Goal: Task Accomplishment & Management: Manage account settings

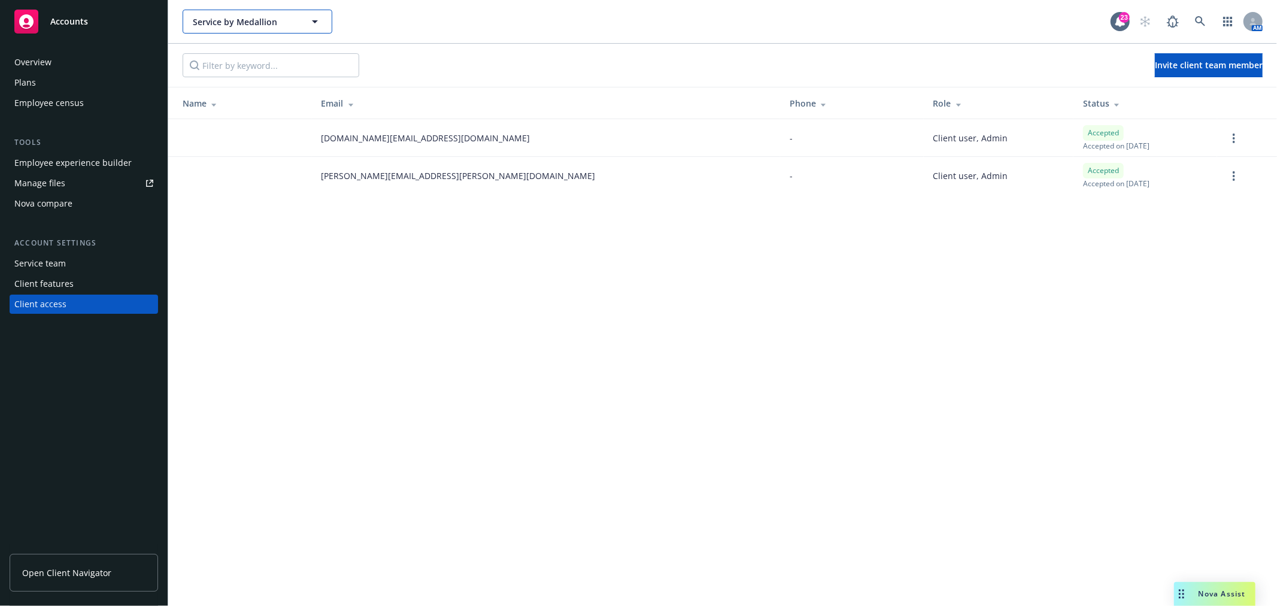
click at [300, 16] on button "Service by Medallion" at bounding box center [258, 22] width 150 height 24
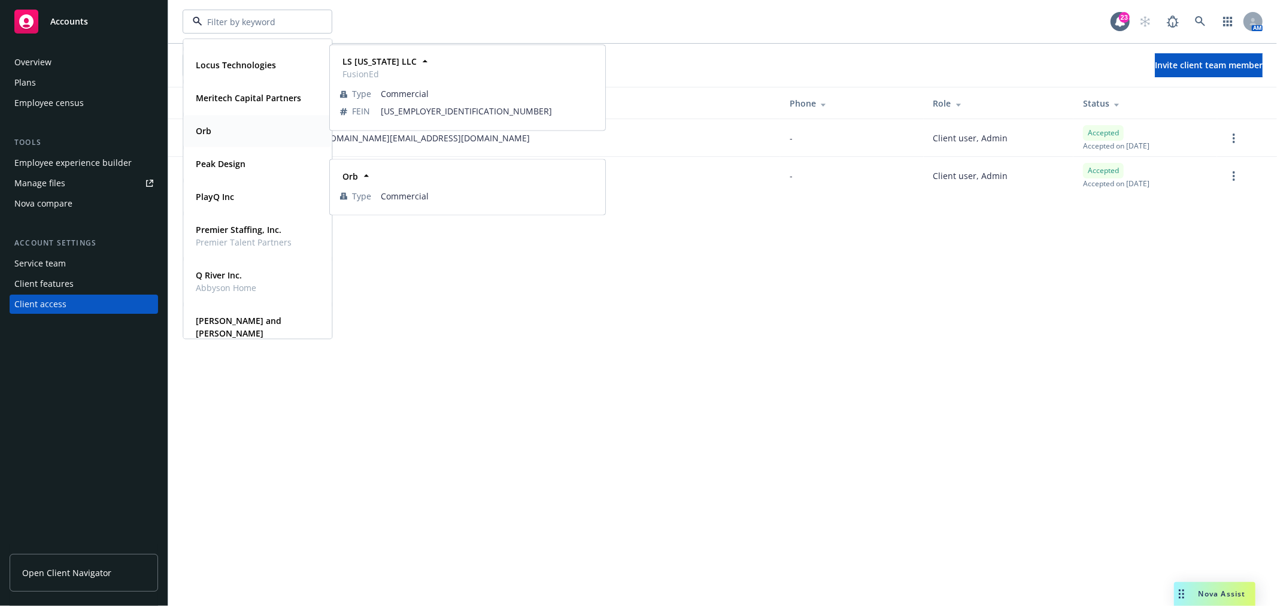
scroll to position [532, 0]
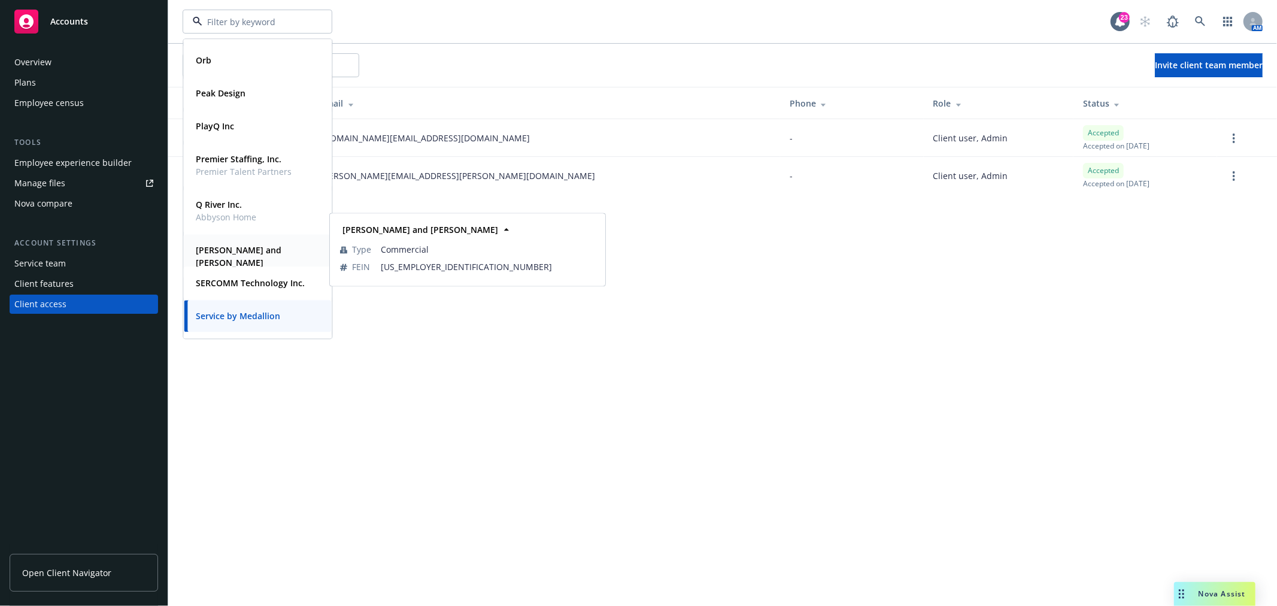
click at [244, 246] on strong "Rael and Letson" at bounding box center [239, 256] width 86 height 24
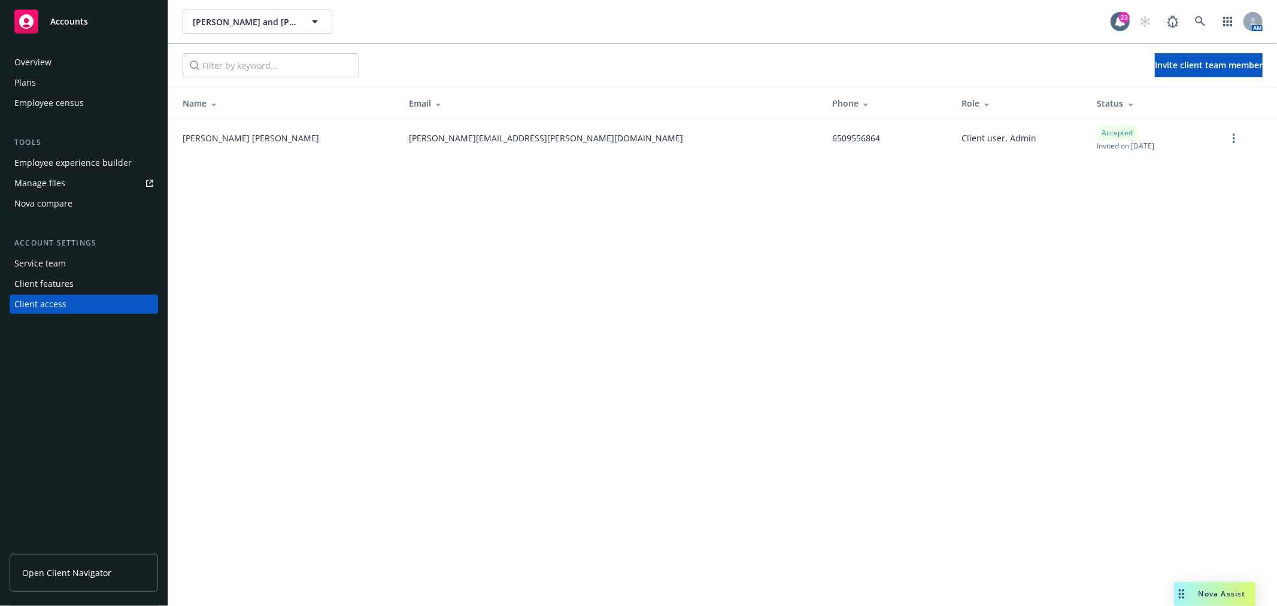
click at [62, 79] on div "Plans" at bounding box center [83, 82] width 139 height 19
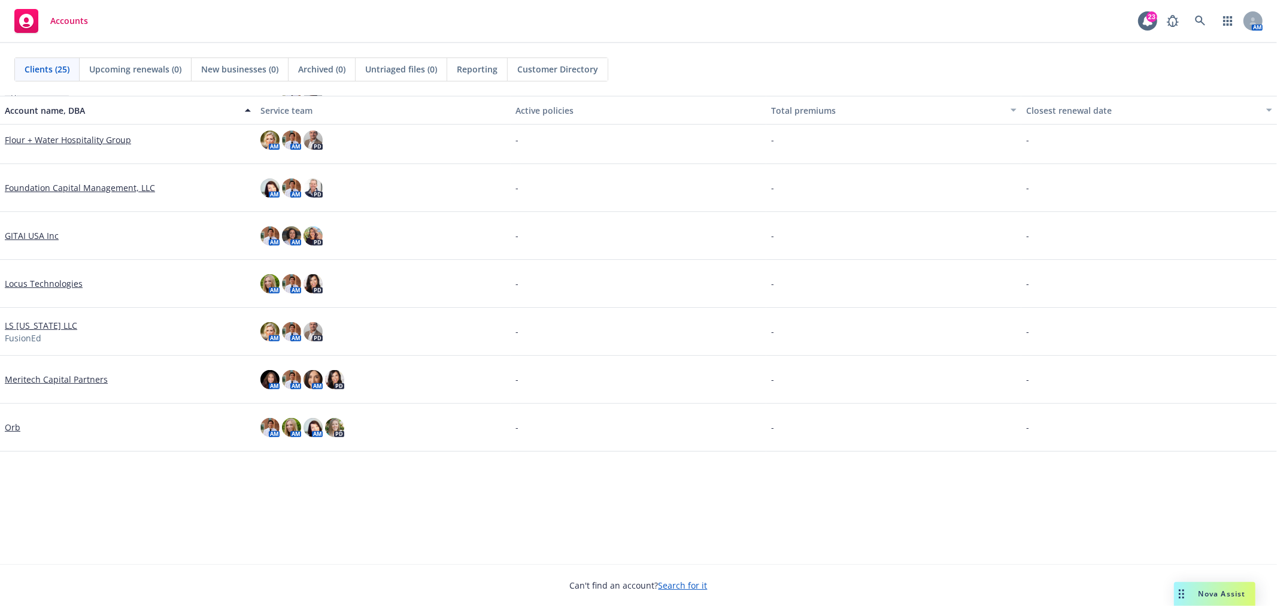
scroll to position [399, 0]
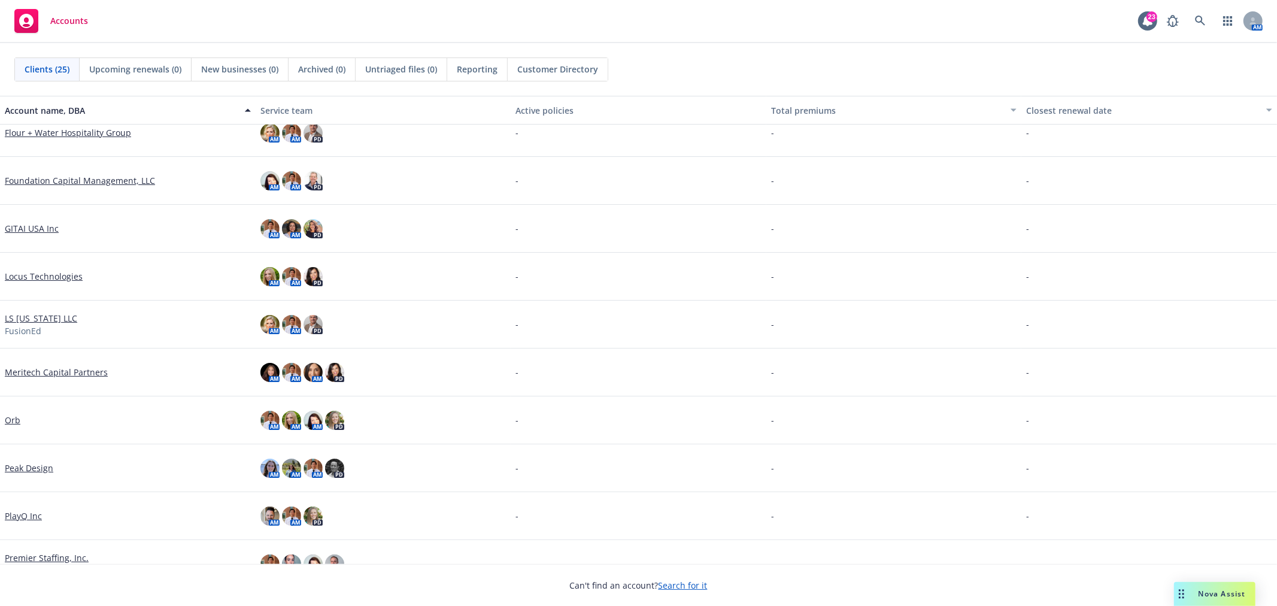
click at [6, 420] on link "Orb" at bounding box center [13, 420] width 16 height 13
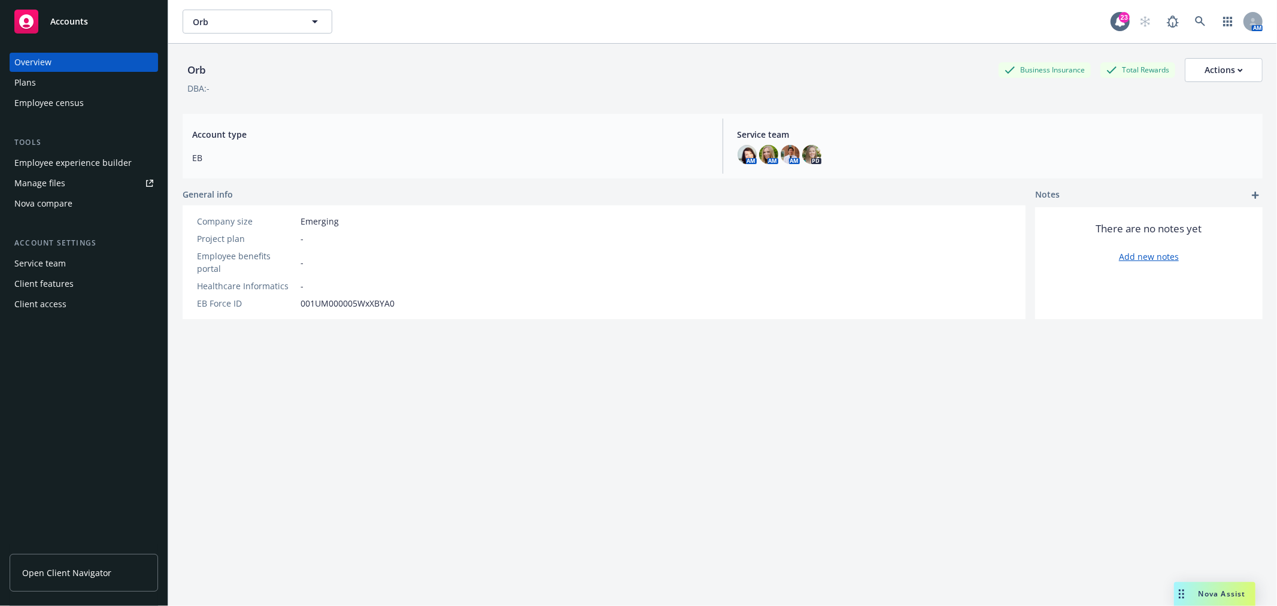
click at [100, 159] on div "Employee experience builder" at bounding box center [72, 162] width 117 height 19
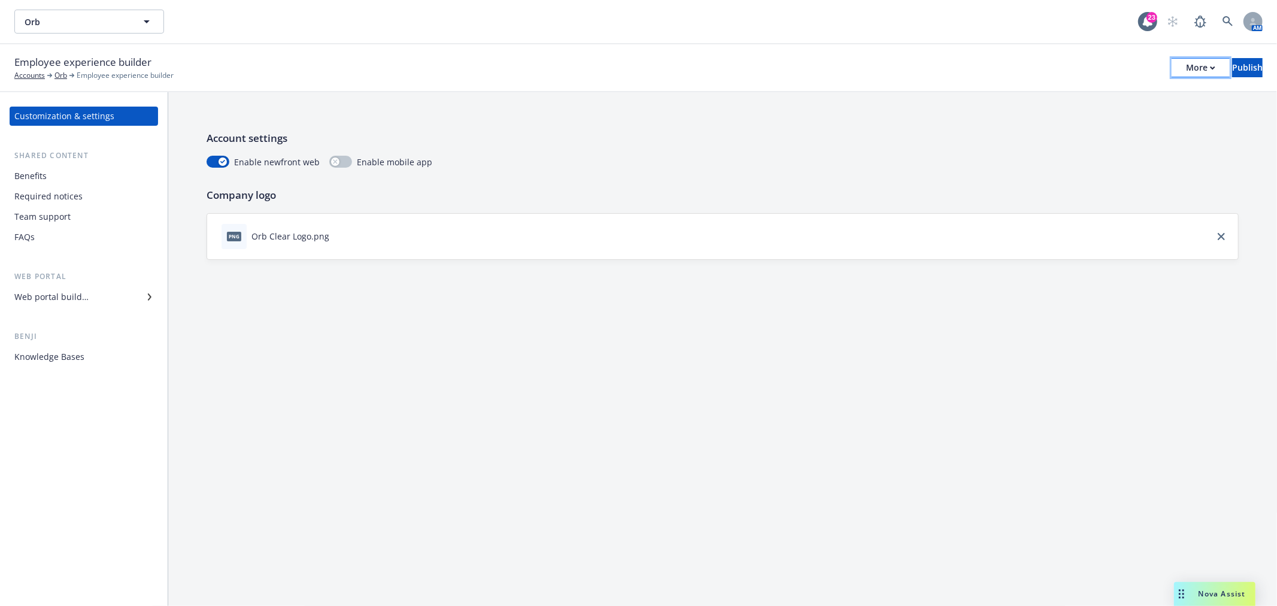
click at [1186, 63] on div "More" at bounding box center [1200, 68] width 29 height 18
click at [1120, 98] on link "Copy preview link" at bounding box center [1102, 95] width 177 height 24
click at [93, 176] on div "Benefits" at bounding box center [83, 175] width 139 height 19
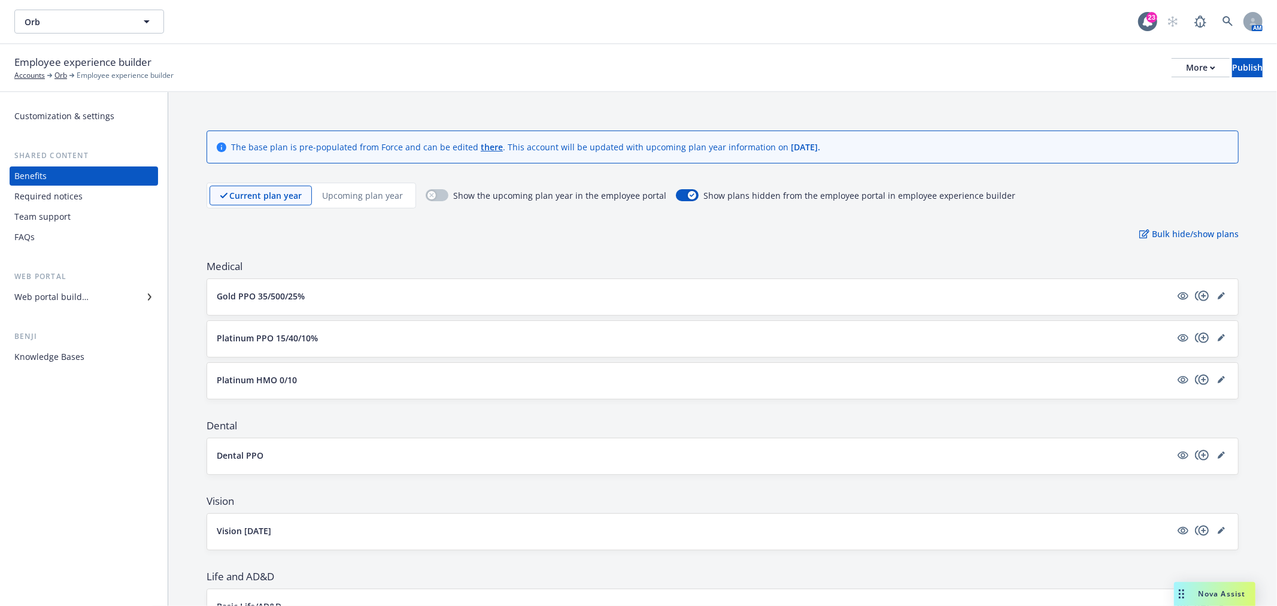
click at [85, 296] on div "Web portal builder" at bounding box center [51, 296] width 74 height 19
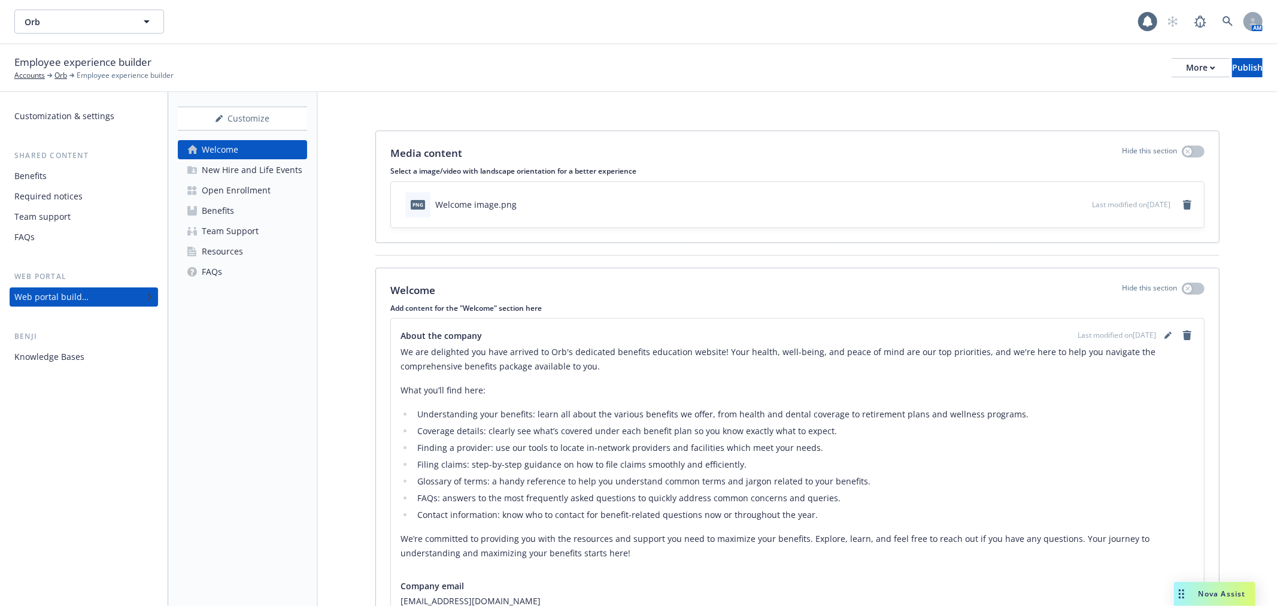
click at [213, 192] on div "Open Enrollment" at bounding box center [236, 190] width 69 height 19
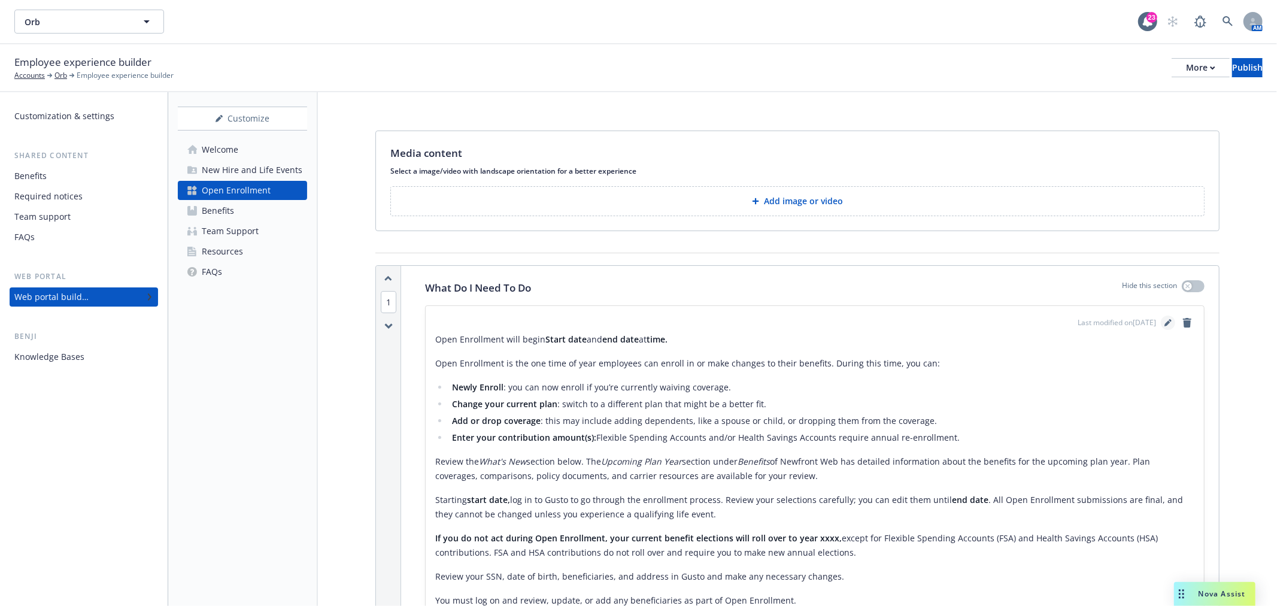
click at [1165, 322] on icon "editPencil" at bounding box center [1168, 323] width 6 height 6
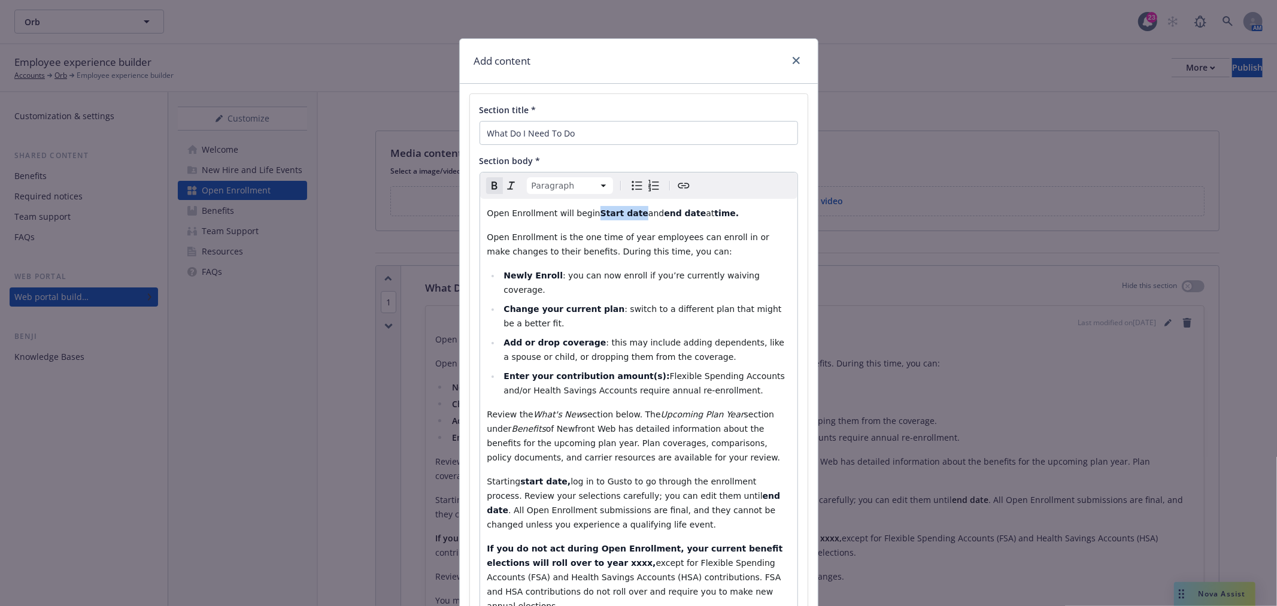
drag, startPoint x: 586, startPoint y: 211, endPoint x: 623, endPoint y: 207, distance: 38.0
click at [623, 208] on strong "Start date" at bounding box center [625, 213] width 48 height 10
drag, startPoint x: 621, startPoint y: 211, endPoint x: 693, endPoint y: 211, distance: 71.9
click at [693, 211] on p "Open Enrollment will begin 10/6 and end date at time." at bounding box center [638, 213] width 303 height 14
drag, startPoint x: 662, startPoint y: 214, endPoint x: 578, endPoint y: 216, distance: 83.8
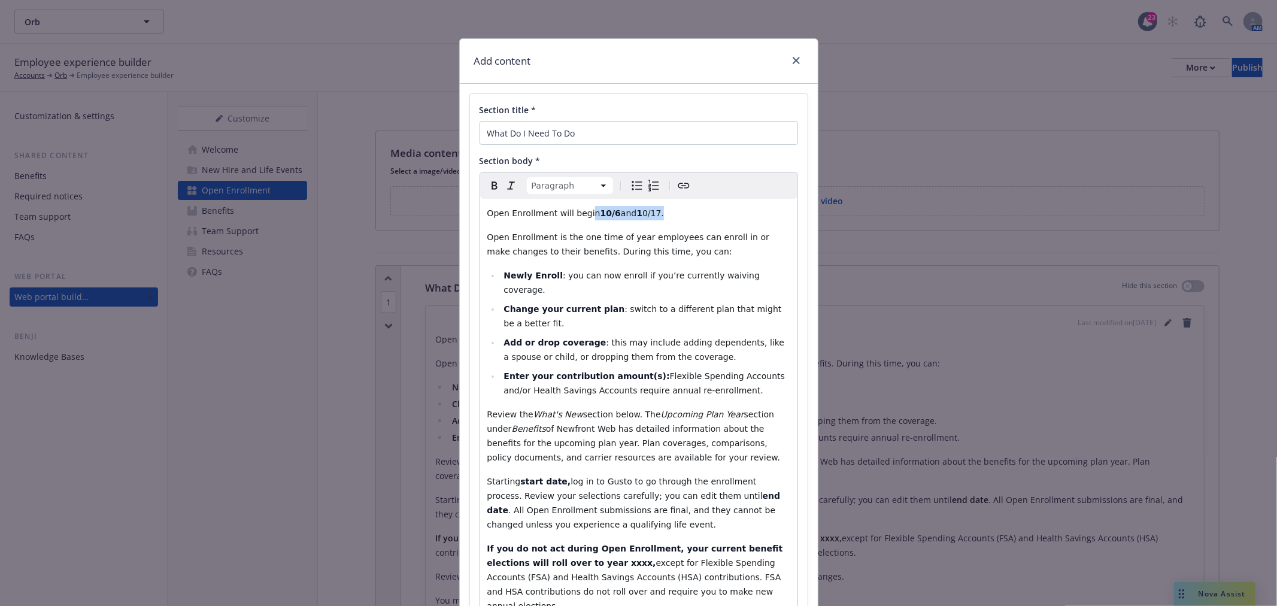
click at [578, 216] on p "Open Enrollment will begin 10/6 and 1 0/17." at bounding box center [638, 213] width 303 height 14
click at [487, 184] on icon "Bold" at bounding box center [494, 185] width 14 height 14
click at [487, 184] on icon "Remove bold" at bounding box center [494, 185] width 14 height 14
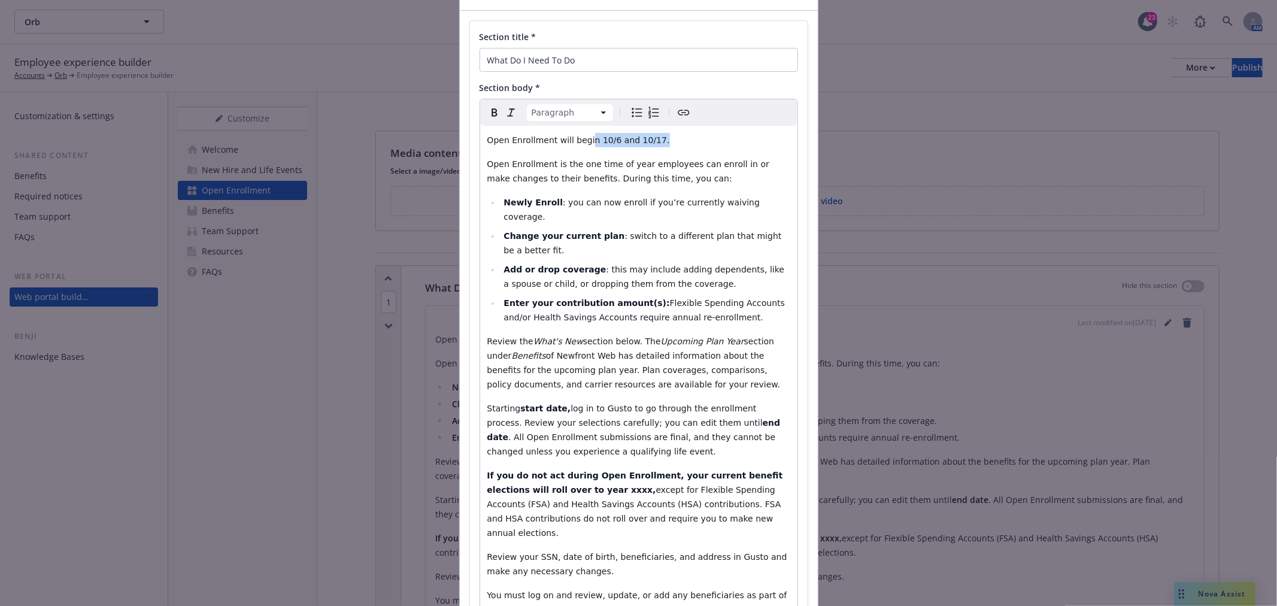
scroll to position [175, 0]
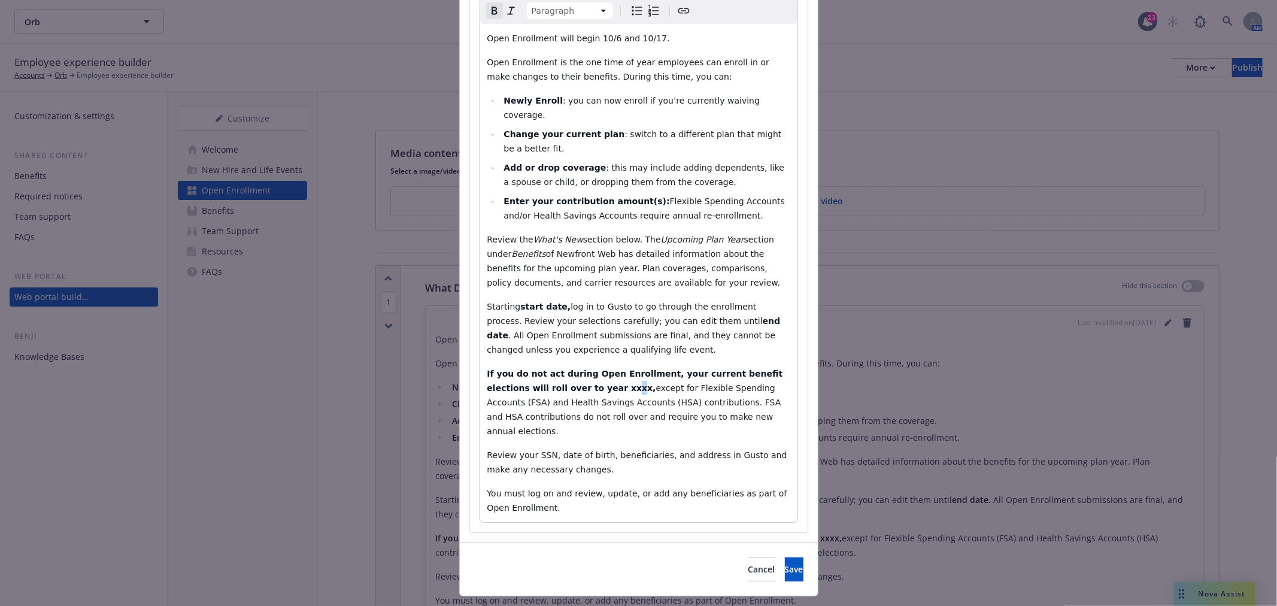
drag, startPoint x: 563, startPoint y: 374, endPoint x: 554, endPoint y: 374, distance: 9.0
click at [554, 374] on strong "If you do not act during Open Enrollment, your current benefit elections will r…" at bounding box center [636, 381] width 299 height 24
click at [562, 374] on strong "If you do not act during Open Enrollment, your current benefit elections will r…" at bounding box center [636, 381] width 299 height 24
drag, startPoint x: 565, startPoint y: 373, endPoint x: 480, endPoint y: 378, distance: 84.6
click at [480, 378] on div "Open Enrollment will begin 10/6 and 10/17. Open Enrollment is the one time of y…" at bounding box center [638, 273] width 317 height 498
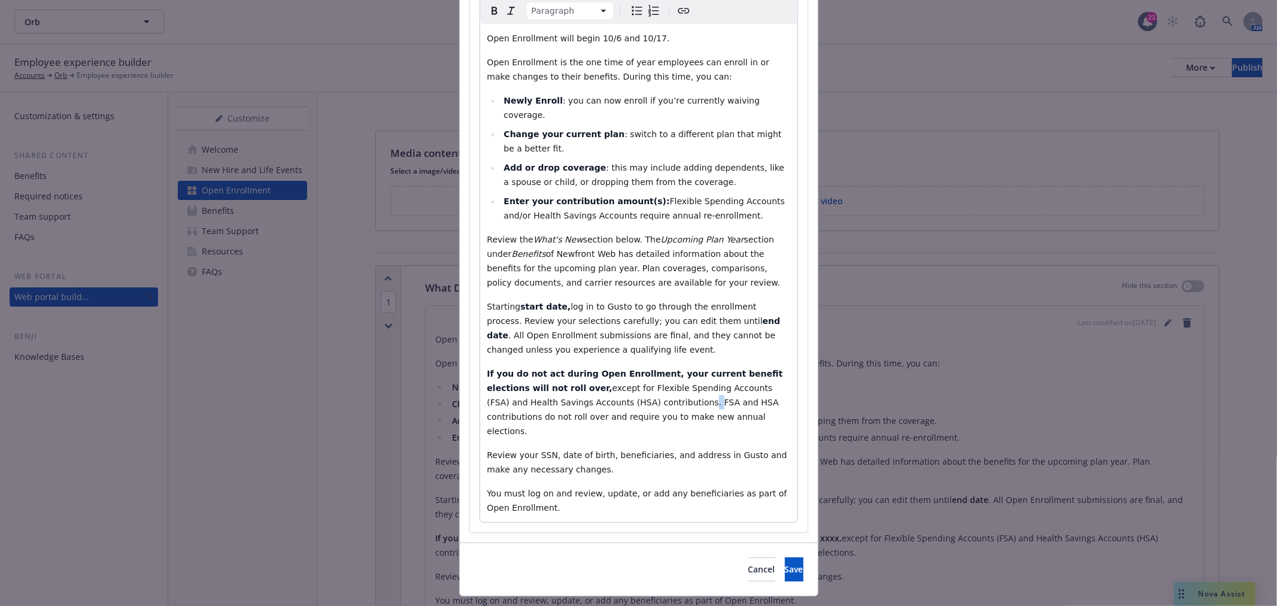
drag, startPoint x: 593, startPoint y: 387, endPoint x: 603, endPoint y: 384, distance: 10.6
click at [593, 383] on span "except for Flexible Spending Accounts (FSA) and Health Savings Accounts (HSA) c…" at bounding box center [634, 409] width 295 height 53
drag, startPoint x: 668, startPoint y: 402, endPoint x: 540, endPoint y: 373, distance: 131.3
click at [540, 373] on p "If you do not act during Open Enrollment, your current benefit elections will n…" at bounding box center [638, 402] width 303 height 72
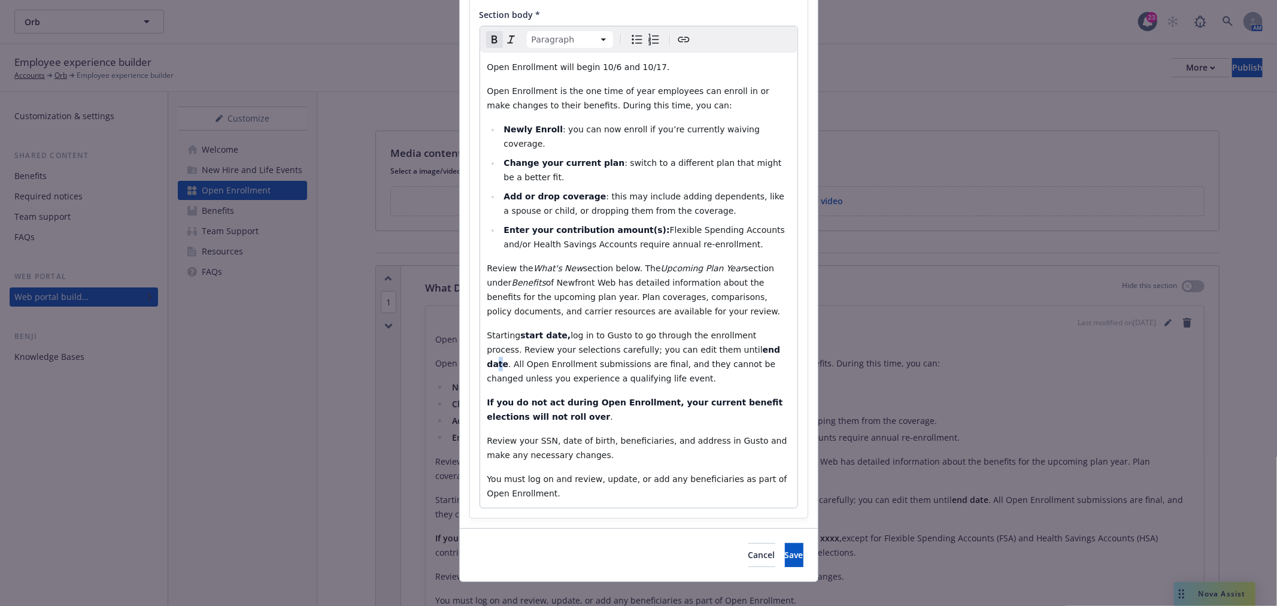
click at [689, 345] on strong "end date" at bounding box center [635, 357] width 296 height 24
drag, startPoint x: 695, startPoint y: 336, endPoint x: 663, endPoint y: 334, distance: 31.8
click at [663, 345] on strong "end date" at bounding box center [635, 357] width 296 height 24
drag, startPoint x: 511, startPoint y: 321, endPoint x: 550, endPoint y: 320, distance: 38.3
click at [550, 328] on p "Starting start date, log in to Gusto to go through the enrollment process. Revi…" at bounding box center [638, 356] width 303 height 57
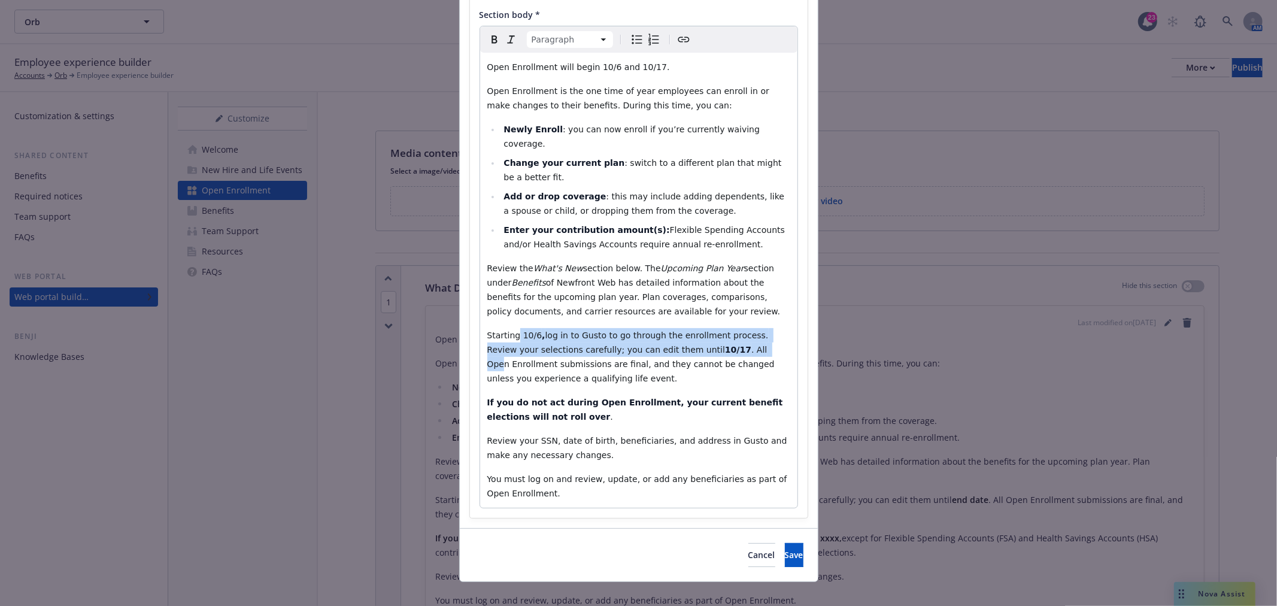
drag, startPoint x: 696, startPoint y: 341, endPoint x: 509, endPoint y: 316, distance: 189.1
click at [510, 328] on p "Starting 10/6 , log in to Gusto to go through the enrollment process. Review yo…" at bounding box center [638, 356] width 303 height 57
click at [487, 44] on icon "Bold" at bounding box center [494, 39] width 14 height 14
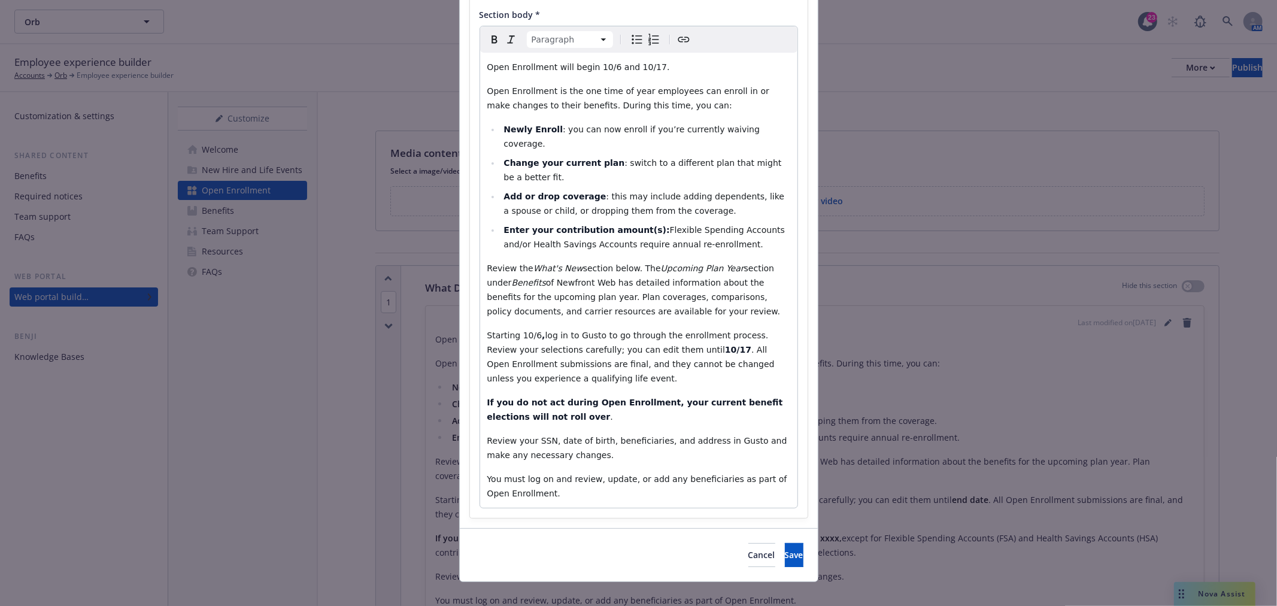
click at [487, 44] on icon "Bold" at bounding box center [494, 39] width 14 height 14
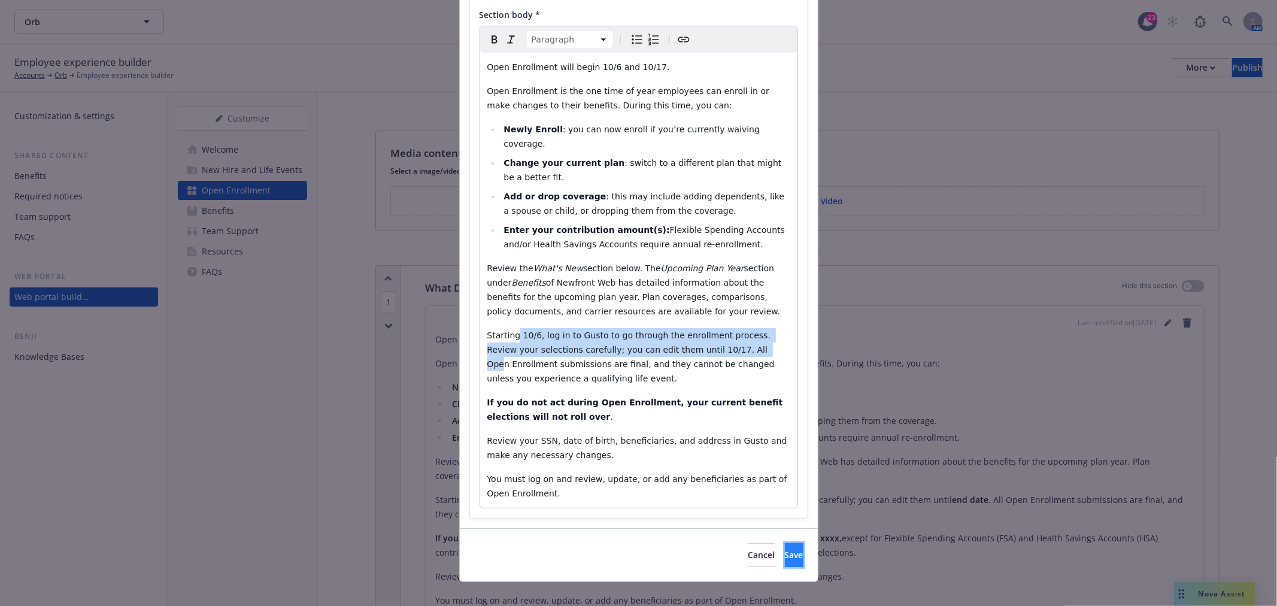
click at [785, 549] on span "Save" at bounding box center [794, 554] width 19 height 11
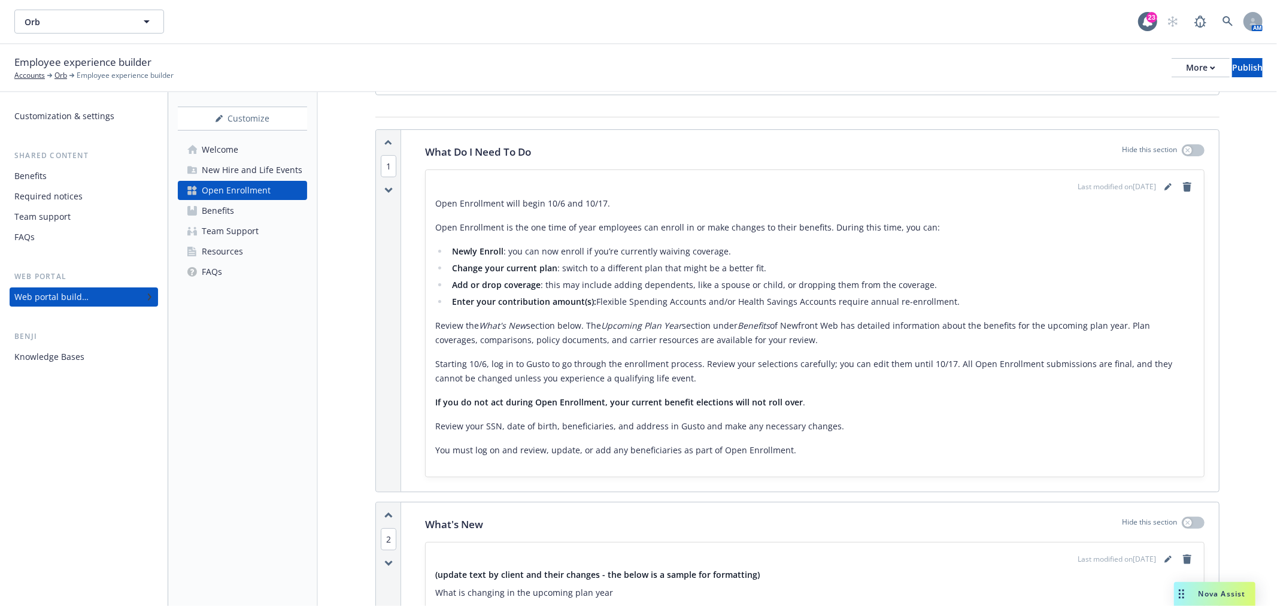
scroll to position [399, 0]
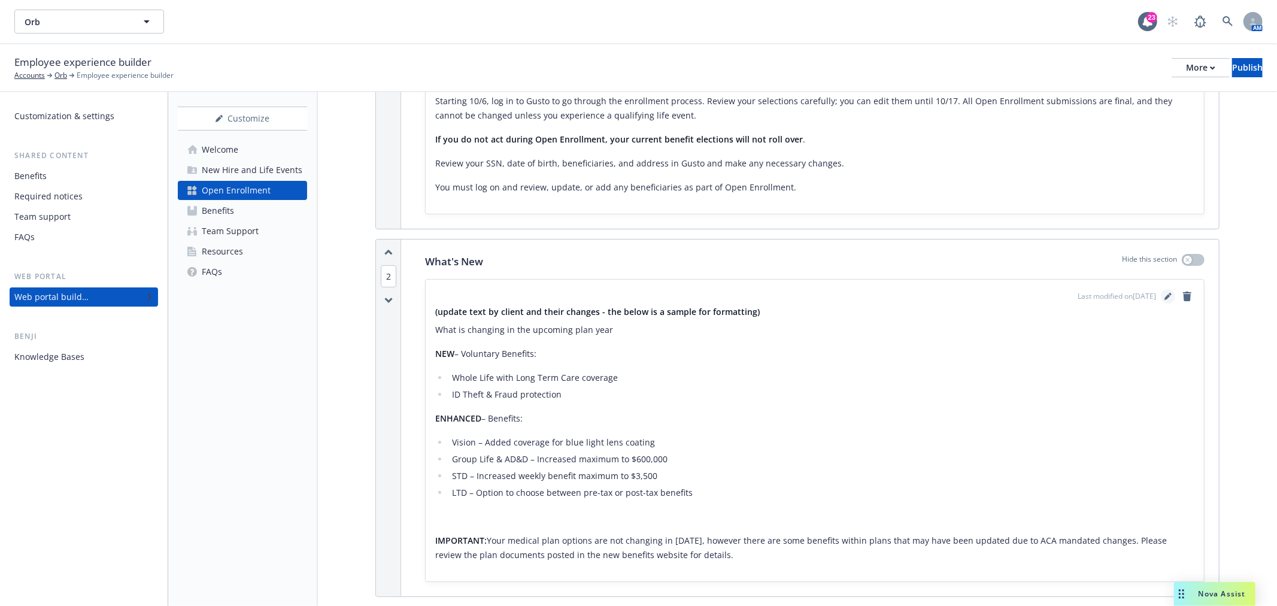
click at [1165, 296] on icon "editPencil" at bounding box center [1168, 296] width 7 height 7
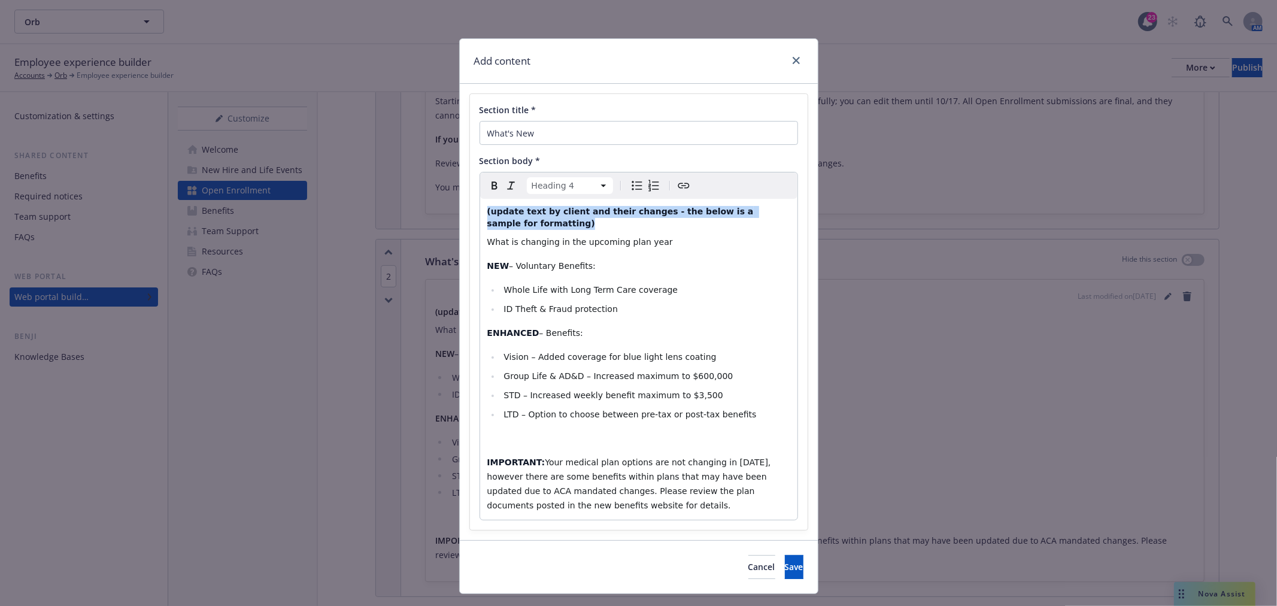
drag, startPoint x: 785, startPoint y: 212, endPoint x: 452, endPoint y: 199, distance: 333.2
click at [452, 199] on div "Add content Section title * What's New Section body * Heading 4 Paragraph Headi…" at bounding box center [638, 303] width 1277 height 606
select select "paragraph"
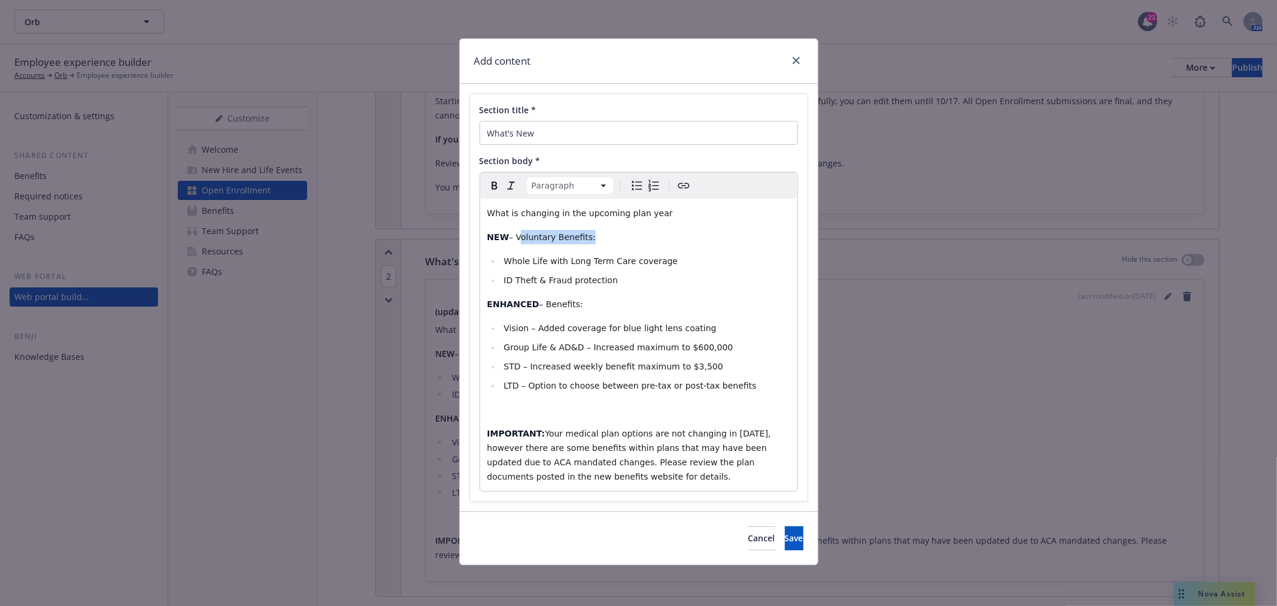
drag, startPoint x: 583, startPoint y: 234, endPoint x: 517, endPoint y: 234, distance: 66.5
click at [517, 234] on span "– Voluntary Benefits:​" at bounding box center [552, 237] width 87 height 10
drag, startPoint x: 637, startPoint y: 278, endPoint x: 507, endPoint y: 259, distance: 131.9
click at [507, 259] on ul "Whole Life with Long Term Care coverage​ ID Theft & Fraud protection​" at bounding box center [638, 271] width 303 height 34
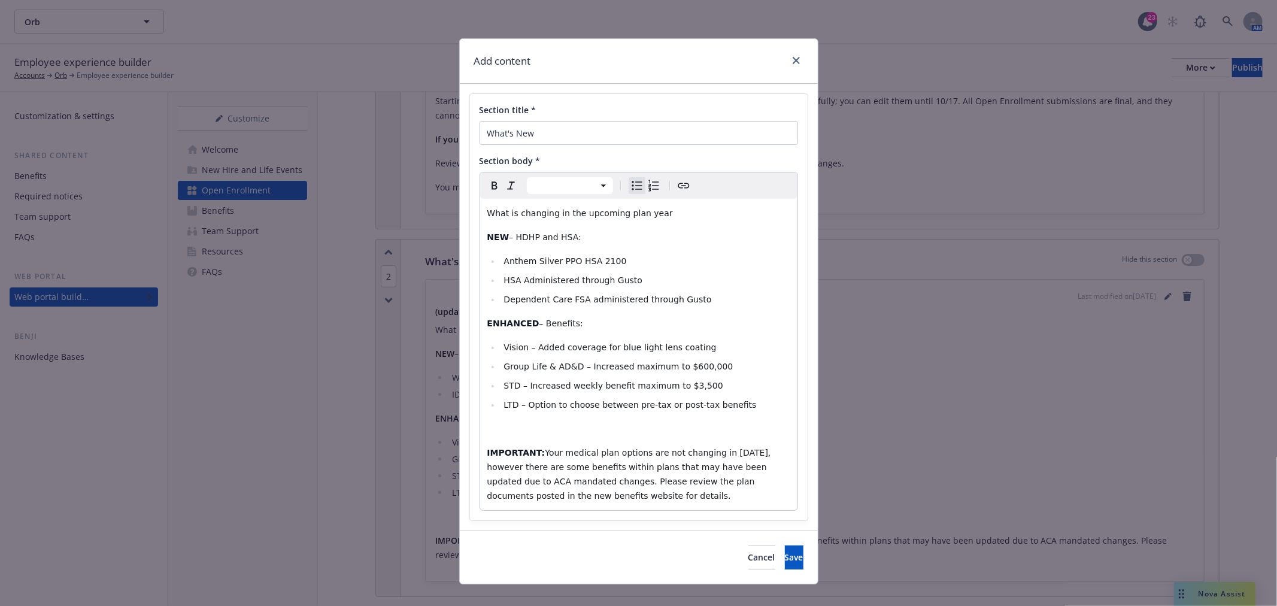
click at [521, 278] on span "HSA Administered through Gusto" at bounding box center [573, 280] width 139 height 10
click at [719, 299] on li "Dependent Care FSA administered through Gusto" at bounding box center [646, 299] width 290 height 14
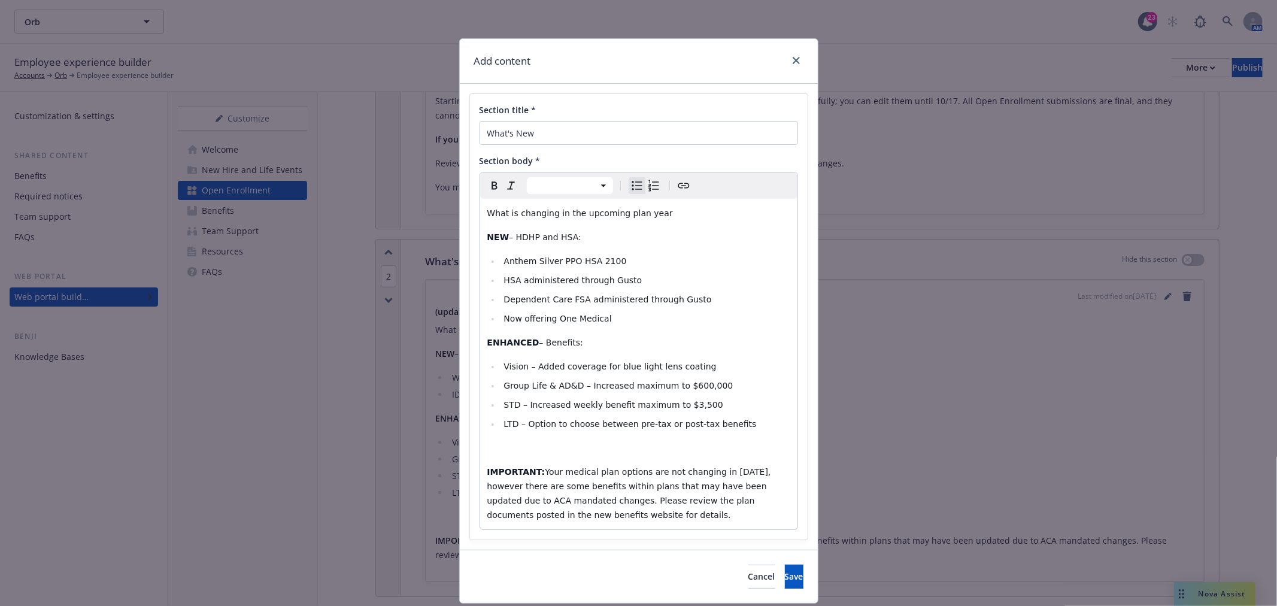
click at [744, 423] on li "LTD – Option to choose between pre-tax or post-tax benefits​" at bounding box center [646, 424] width 290 height 14
select select "paragraph"
drag, startPoint x: 748, startPoint y: 435, endPoint x: 440, endPoint y: 340, distance: 322.7
click at [440, 340] on div "Add content Section title * What's New Section body * Paragraph Paragraph Headi…" at bounding box center [638, 303] width 1277 height 606
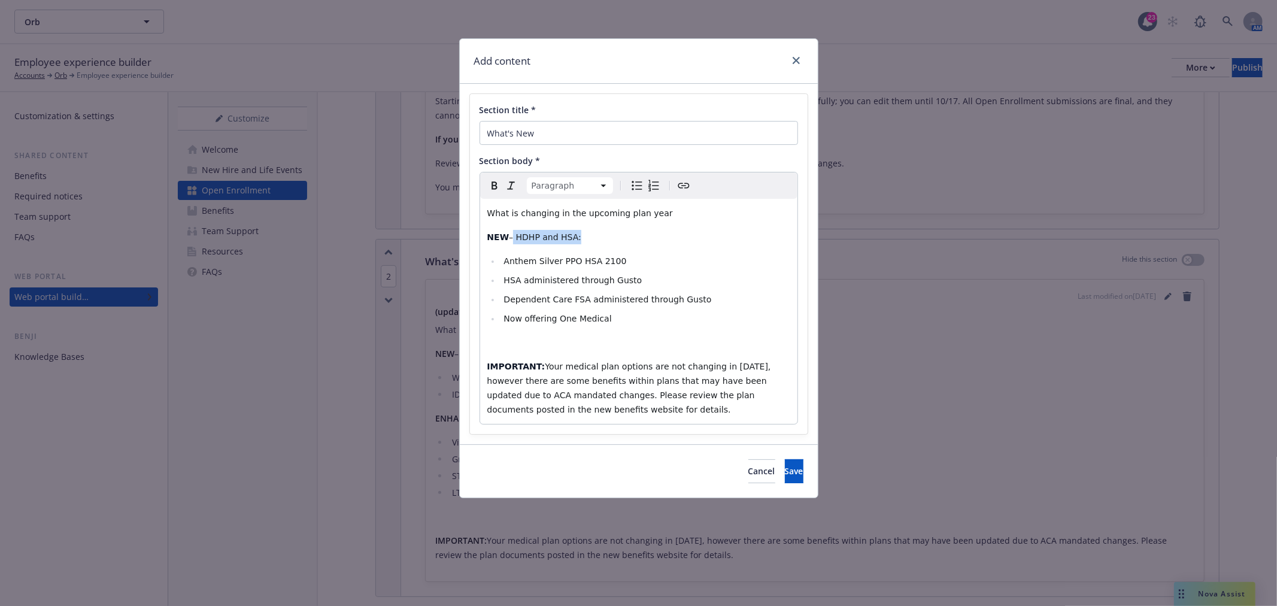
drag, startPoint x: 571, startPoint y: 237, endPoint x: 510, endPoint y: 238, distance: 61.1
click at [510, 238] on span "– HDHP and HSA:​" at bounding box center [545, 237] width 72 height 10
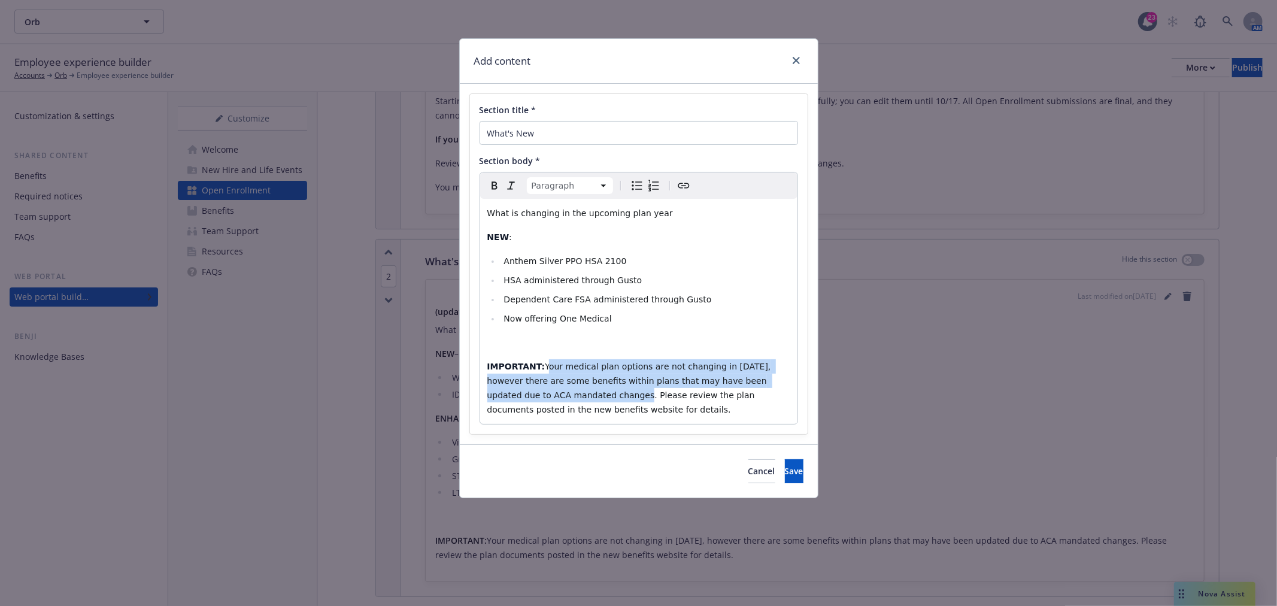
drag, startPoint x: 540, startPoint y: 365, endPoint x: 559, endPoint y: 388, distance: 29.7
click at [559, 388] on p "IMPORTANT: Your medical plan options are not changing in 2025, however there ar…" at bounding box center [638, 387] width 303 height 57
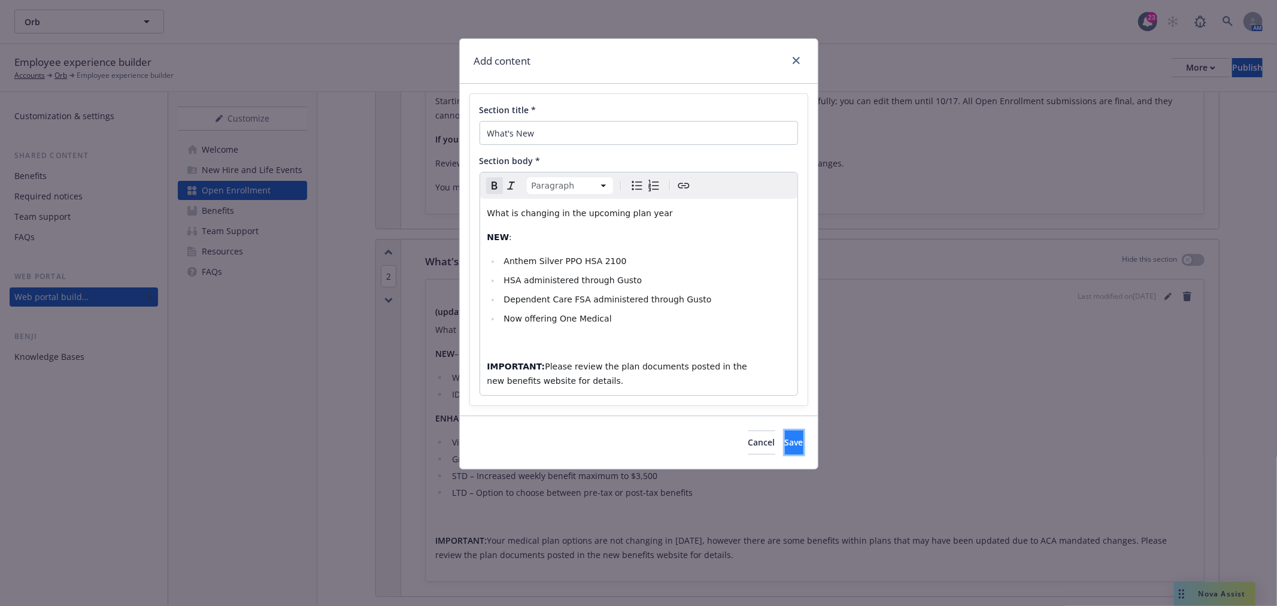
click at [785, 444] on span "Save" at bounding box center [794, 442] width 19 height 11
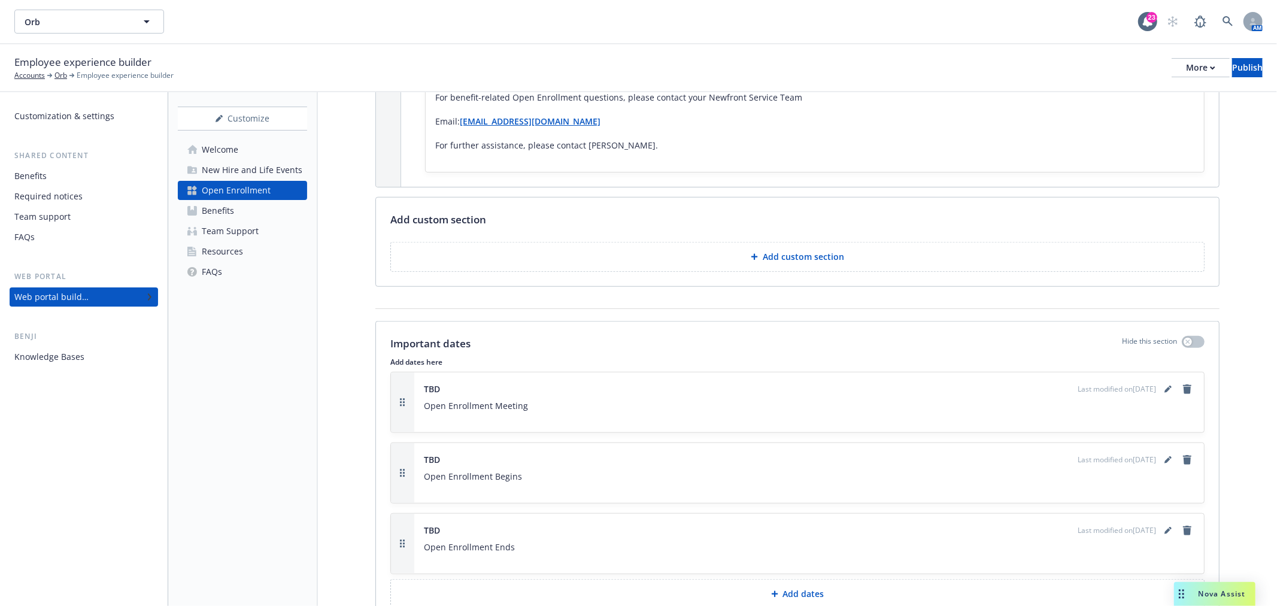
scroll to position [865, 0]
click at [1165, 386] on icon "editPencil" at bounding box center [1168, 387] width 7 height 7
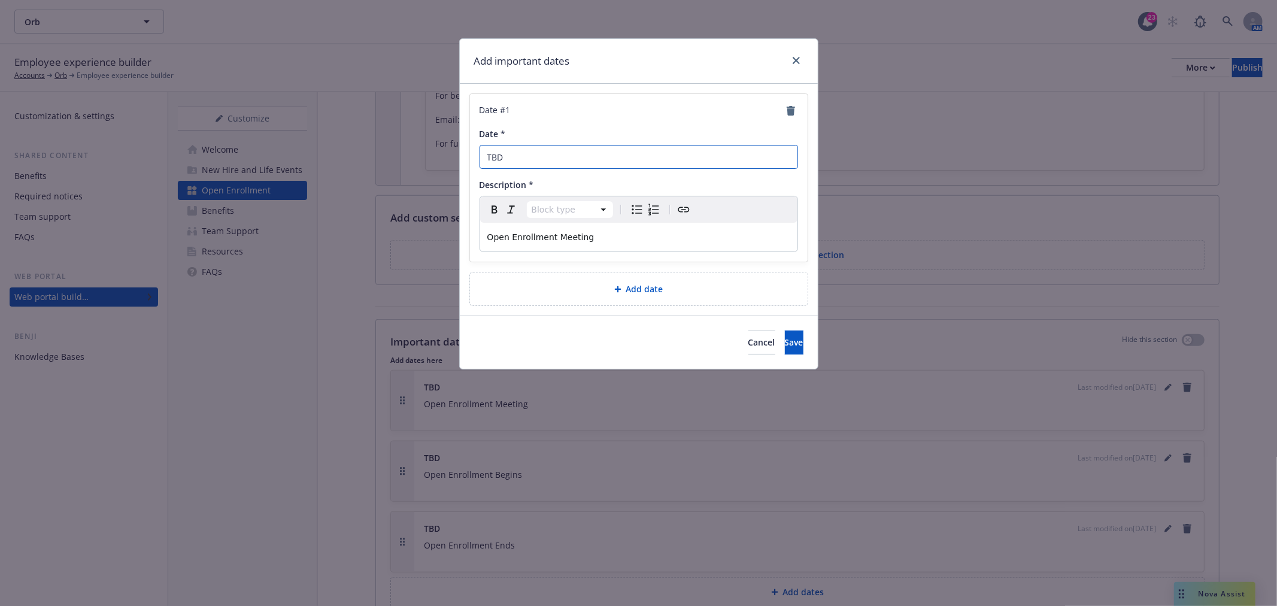
drag, startPoint x: 519, startPoint y: 153, endPoint x: 414, endPoint y: 153, distance: 104.2
click at [414, 153] on div "Add important dates Date # 1 Date * TBD Description * Block type Paragraph Head…" at bounding box center [638, 303] width 1277 height 606
type input "[DATE] 11:00am"
click at [785, 333] on button "Save" at bounding box center [794, 343] width 19 height 24
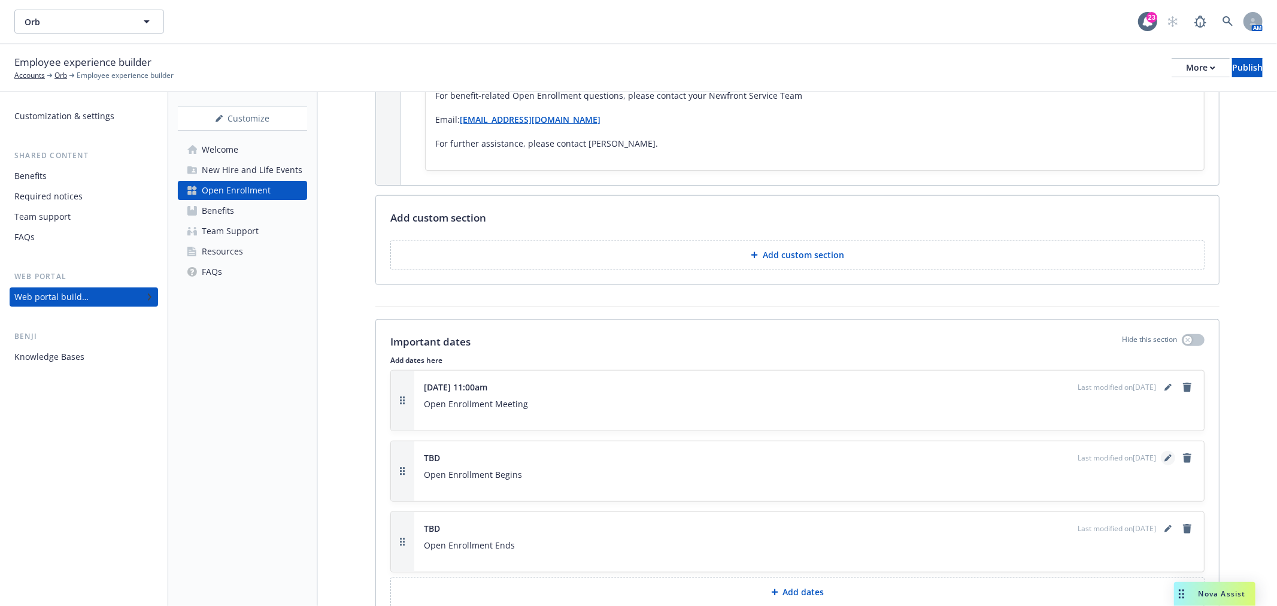
click at [1165, 457] on icon "editPencil" at bounding box center [1168, 459] width 6 height 6
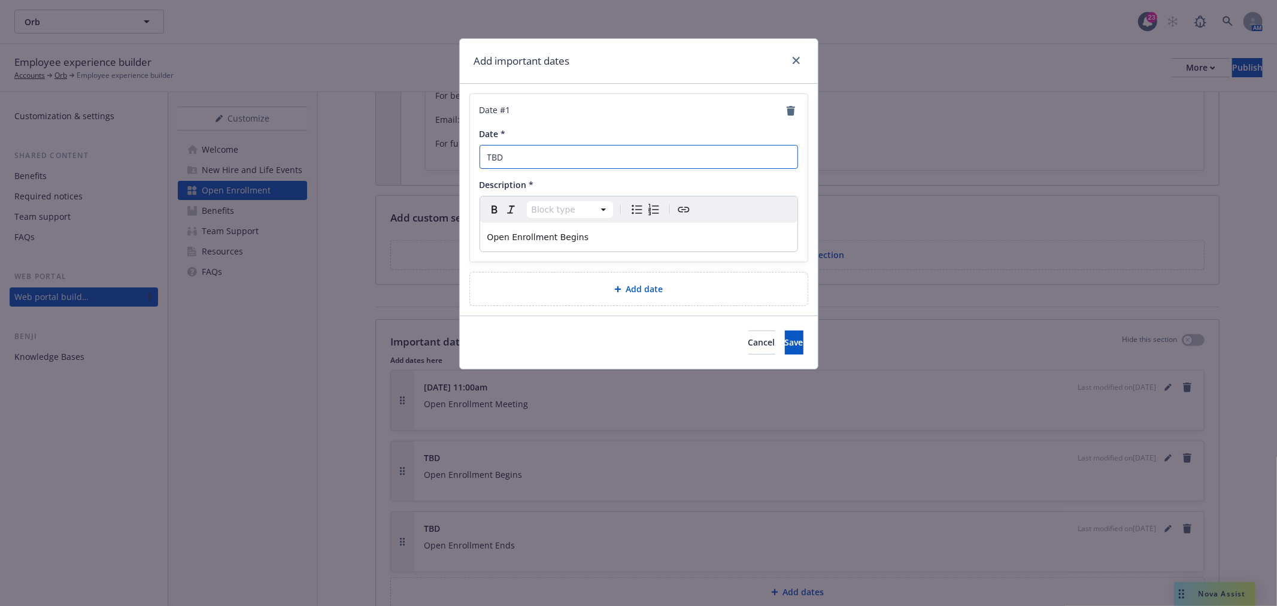
drag, startPoint x: 581, startPoint y: 159, endPoint x: 246, endPoint y: 130, distance: 337.1
click at [254, 132] on div "Add important dates Date # 1 Date * TBD Description * Block type Paragraph Head…" at bounding box center [638, 303] width 1277 height 606
type input "10/6"
click at [785, 346] on span "Save" at bounding box center [794, 342] width 19 height 11
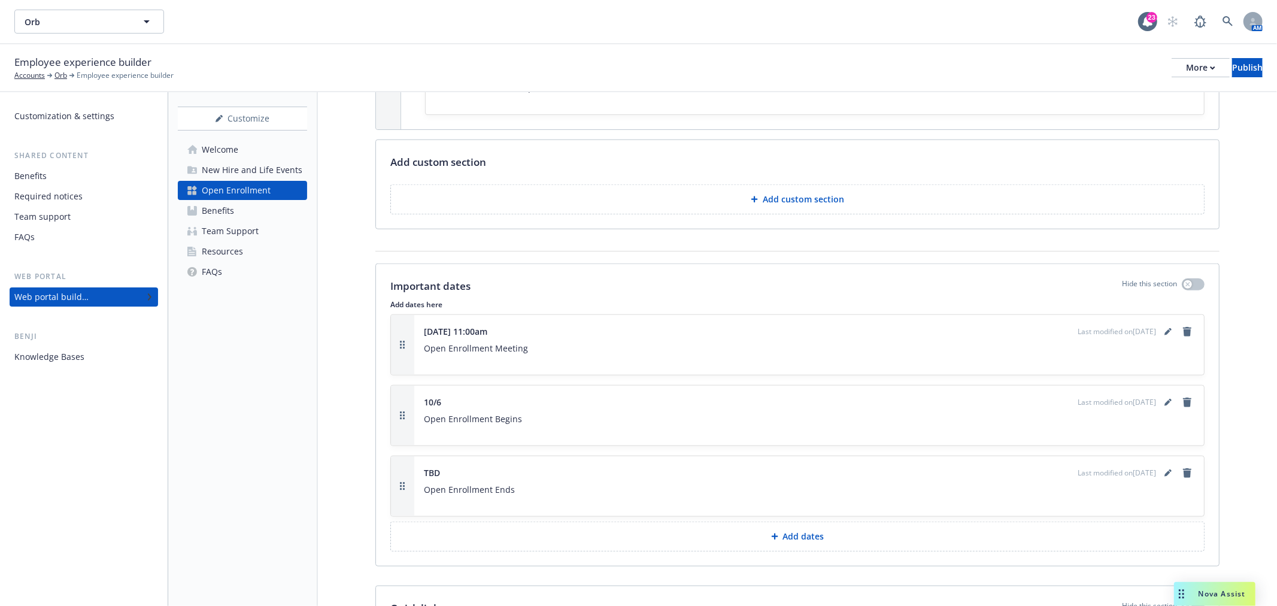
scroll to position [998, 0]
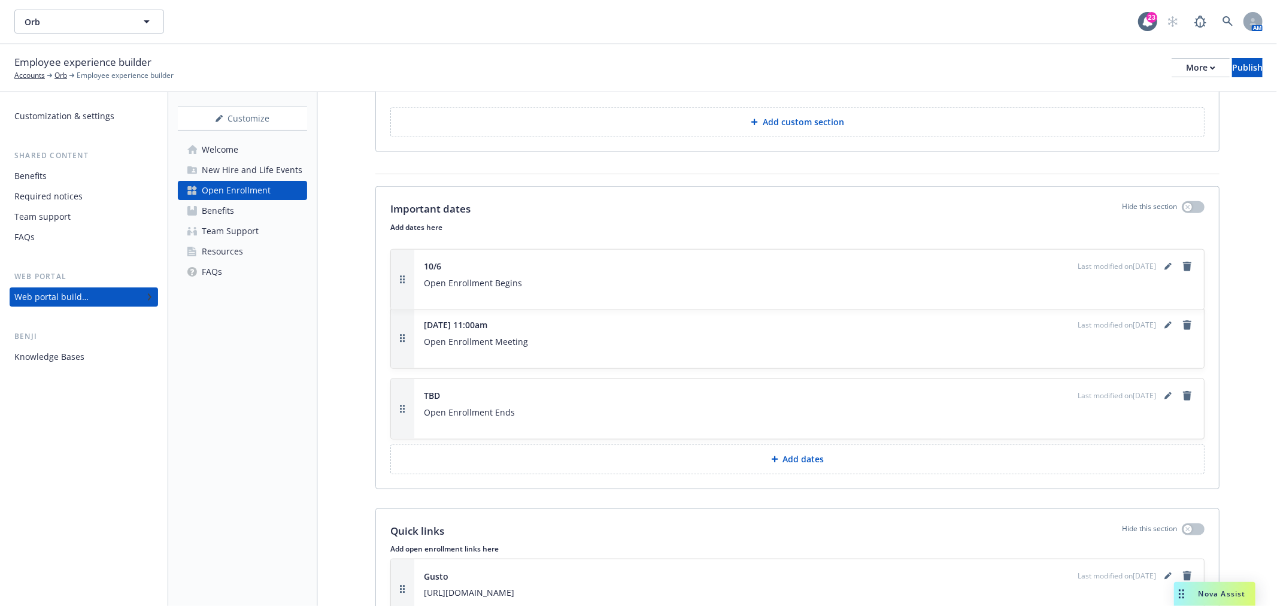
drag, startPoint x: 397, startPoint y: 335, endPoint x: 397, endPoint y: 275, distance: 59.9
click at [1165, 393] on icon "editPencil" at bounding box center [1168, 395] width 7 height 7
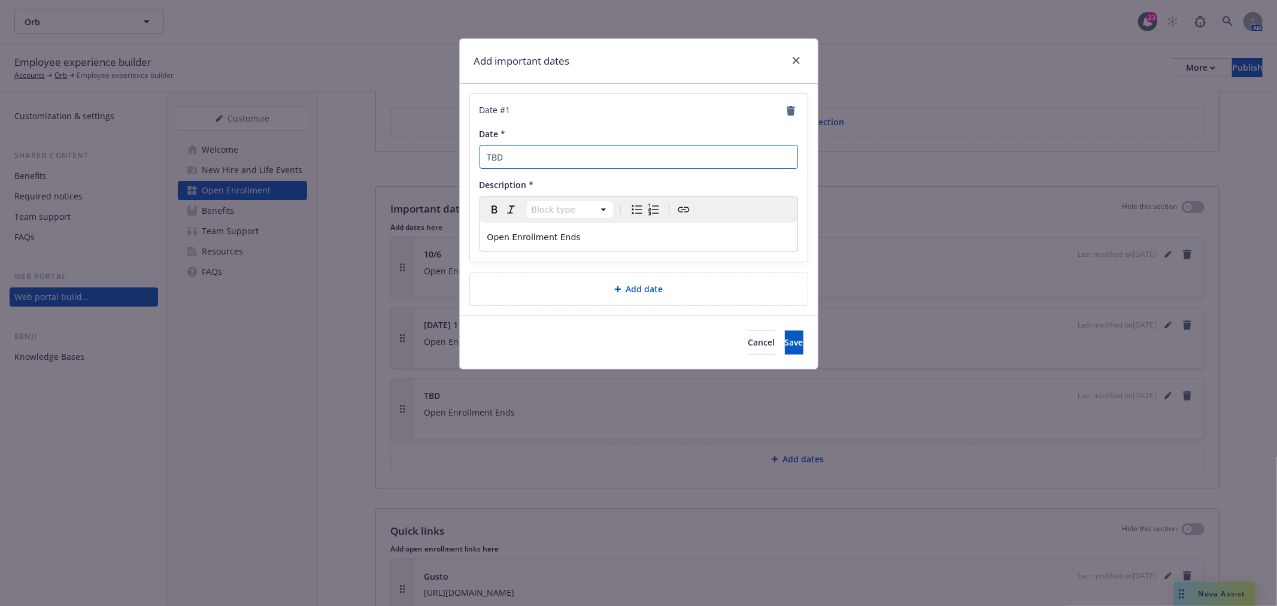
drag, startPoint x: 579, startPoint y: 153, endPoint x: 250, endPoint y: 128, distance: 329.7
click at [250, 128] on div "Add important dates Date # 1 Date * TBD Description * Block type Paragraph Head…" at bounding box center [638, 303] width 1277 height 606
type input "10/17"
click at [787, 344] on button "Save" at bounding box center [794, 343] width 19 height 24
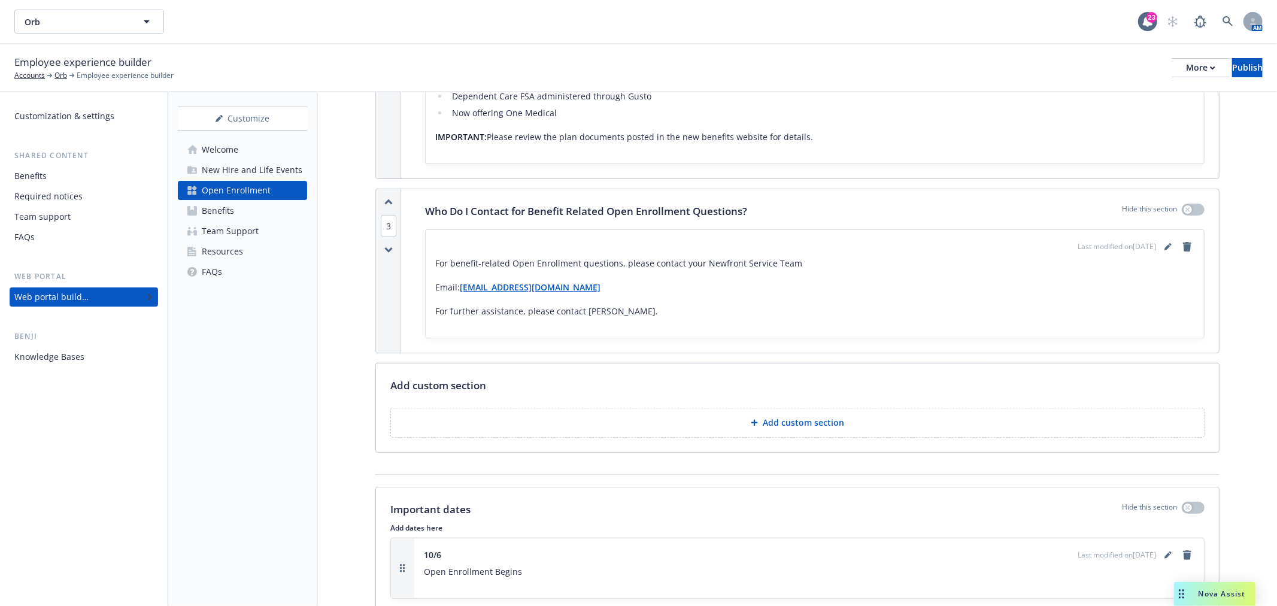
scroll to position [498, 0]
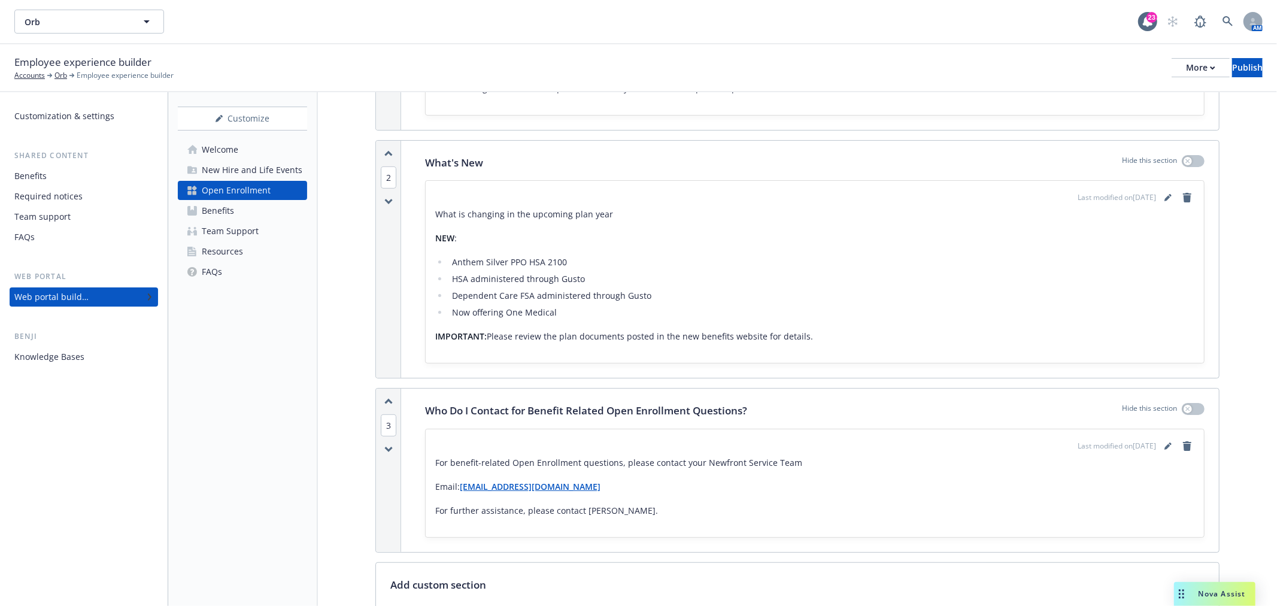
click at [248, 225] on div "Team Support" at bounding box center [230, 231] width 57 height 19
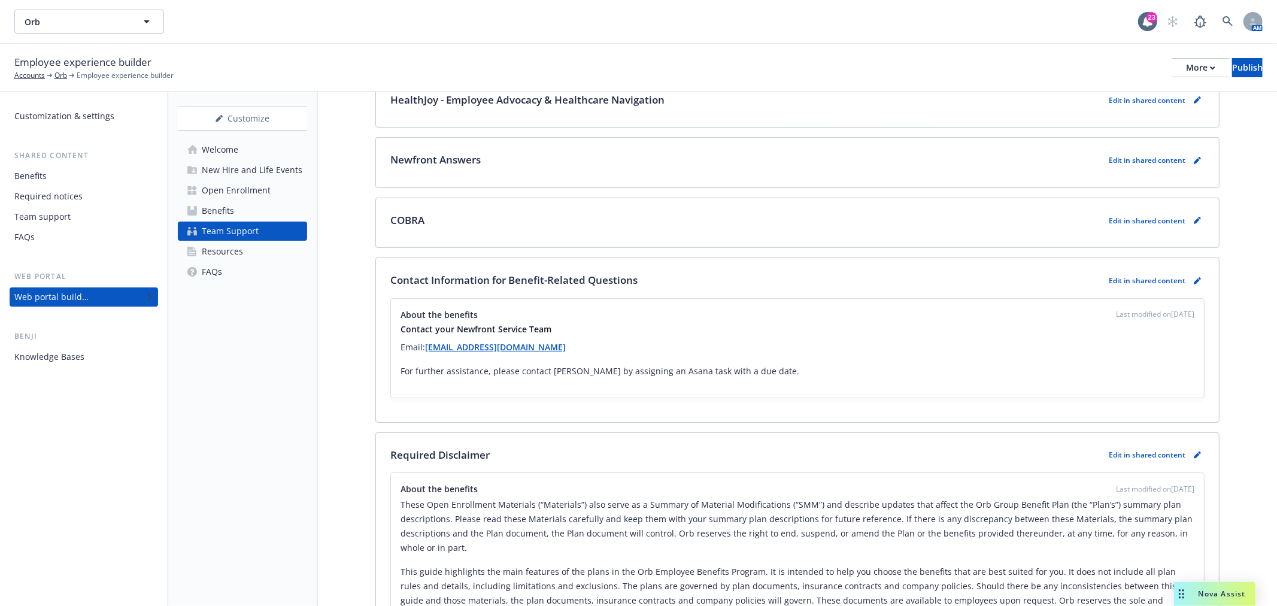
scroll to position [266, 0]
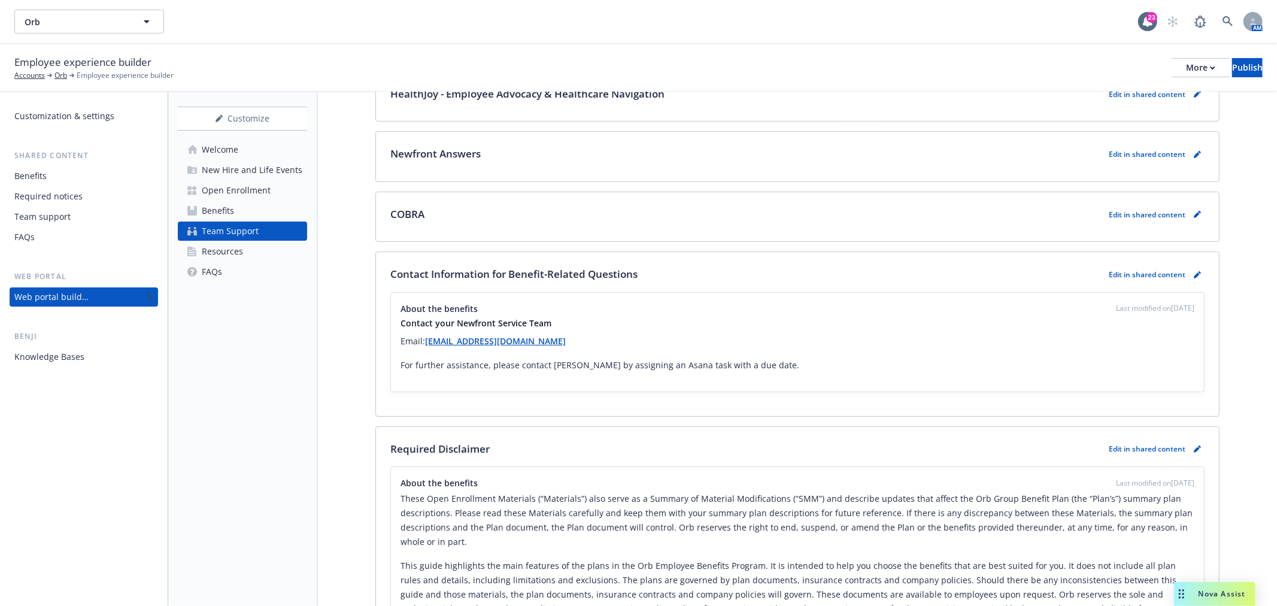
drag, startPoint x: 795, startPoint y: 362, endPoint x: 400, endPoint y: 381, distance: 395.1
click at [400, 381] on div "About the benefits Last modified on 06/02/2025 Contact your Newfront Service Te…" at bounding box center [797, 342] width 813 height 99
copy p "For further assistance, please contact [PERSON_NAME] by assigning an Asana task…"
click at [247, 183] on div "Open Enrollment" at bounding box center [236, 190] width 69 height 19
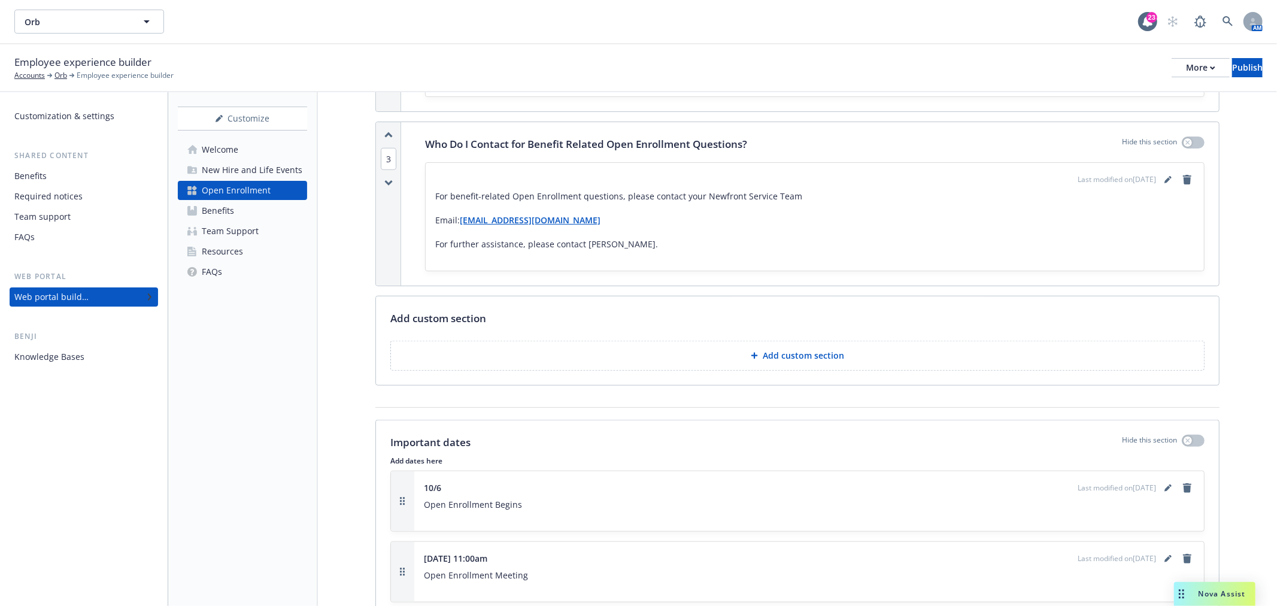
scroll to position [631, 0]
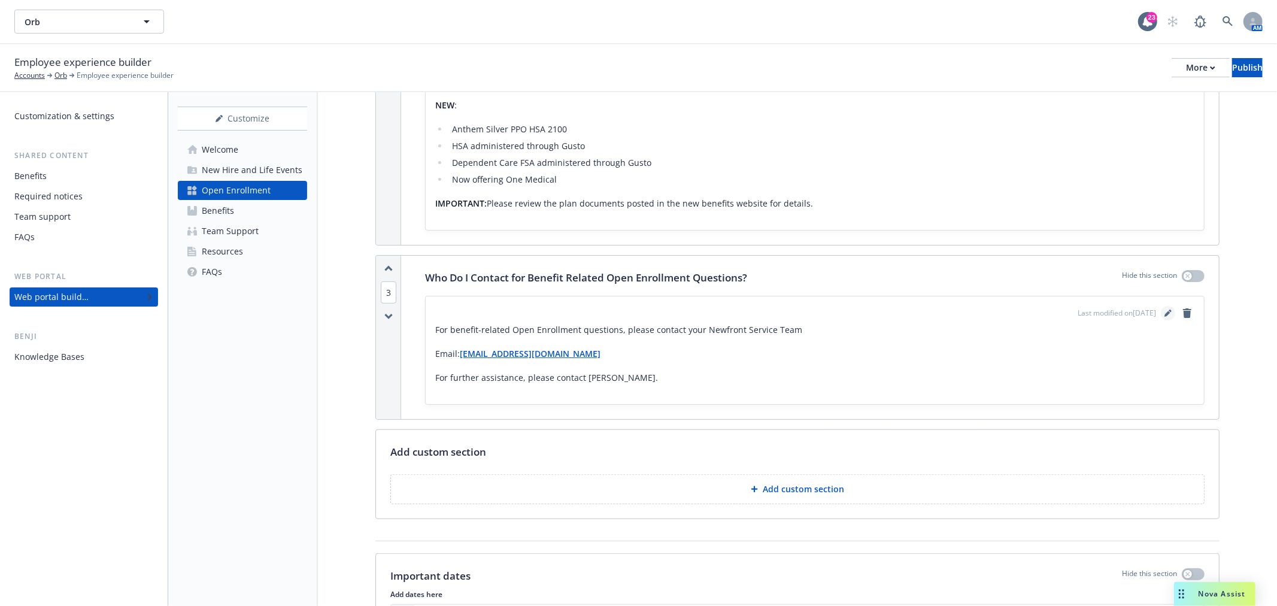
click at [1165, 310] on icon "editPencil" at bounding box center [1168, 313] width 7 height 7
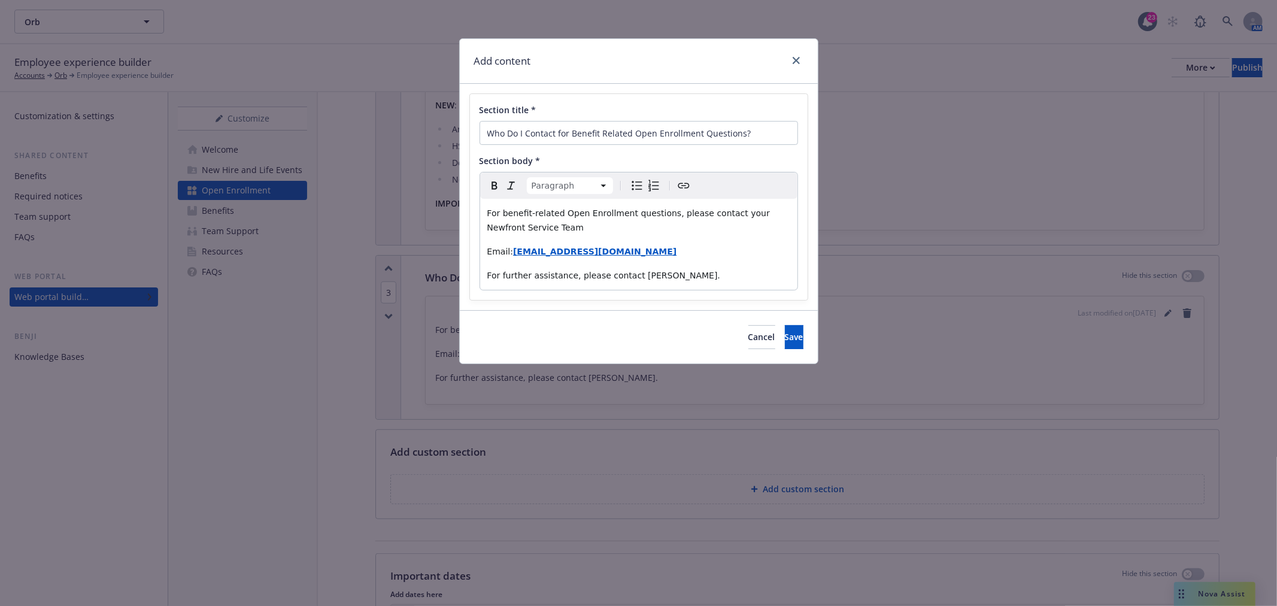
drag, startPoint x: 739, startPoint y: 274, endPoint x: 423, endPoint y: 286, distance: 316.4
click at [423, 286] on div "Add content Section title * Who Do I Contact for Benefit Related Open Enrollmen…" at bounding box center [638, 303] width 1277 height 606
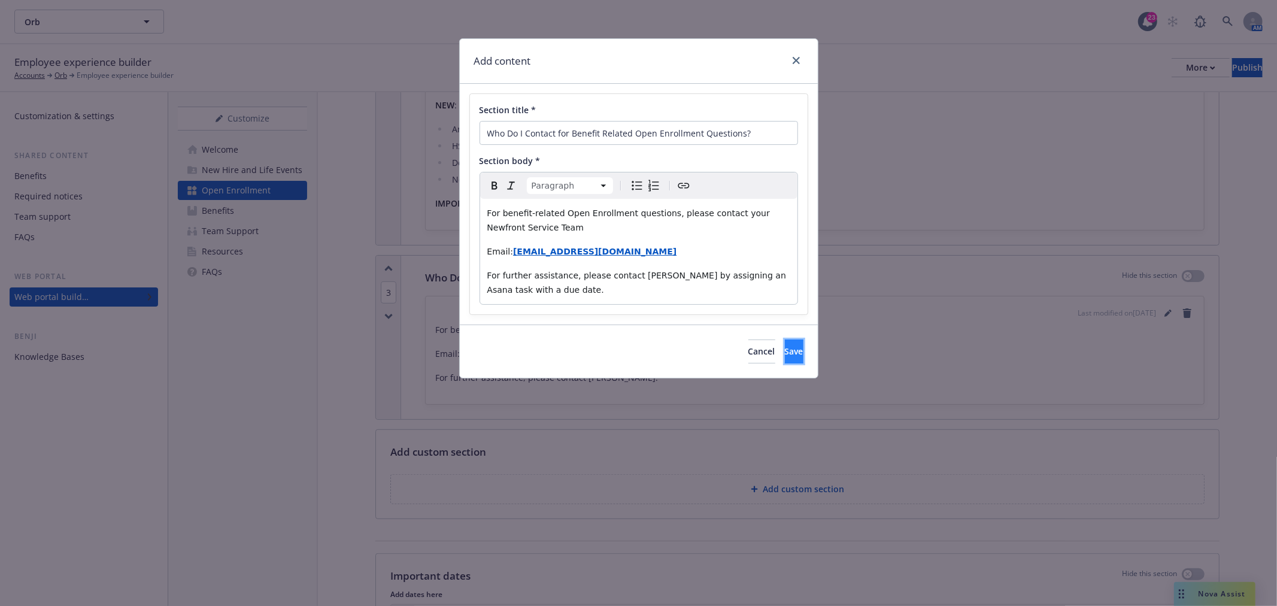
click at [785, 348] on span "Save" at bounding box center [794, 350] width 19 height 11
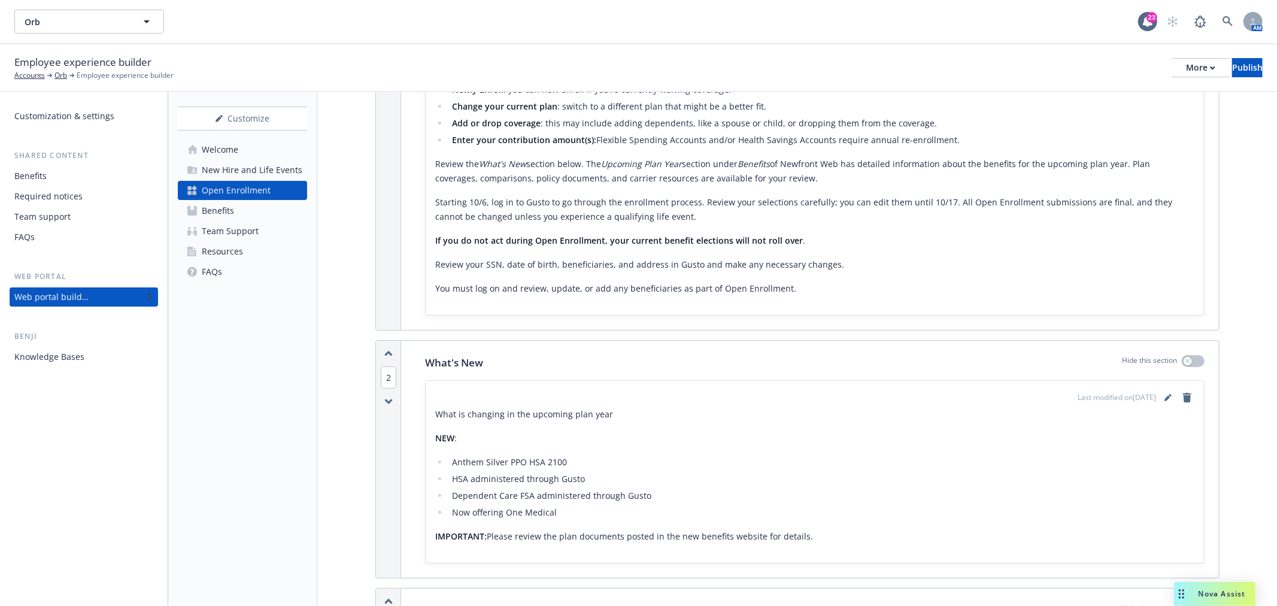
scroll to position [0, 0]
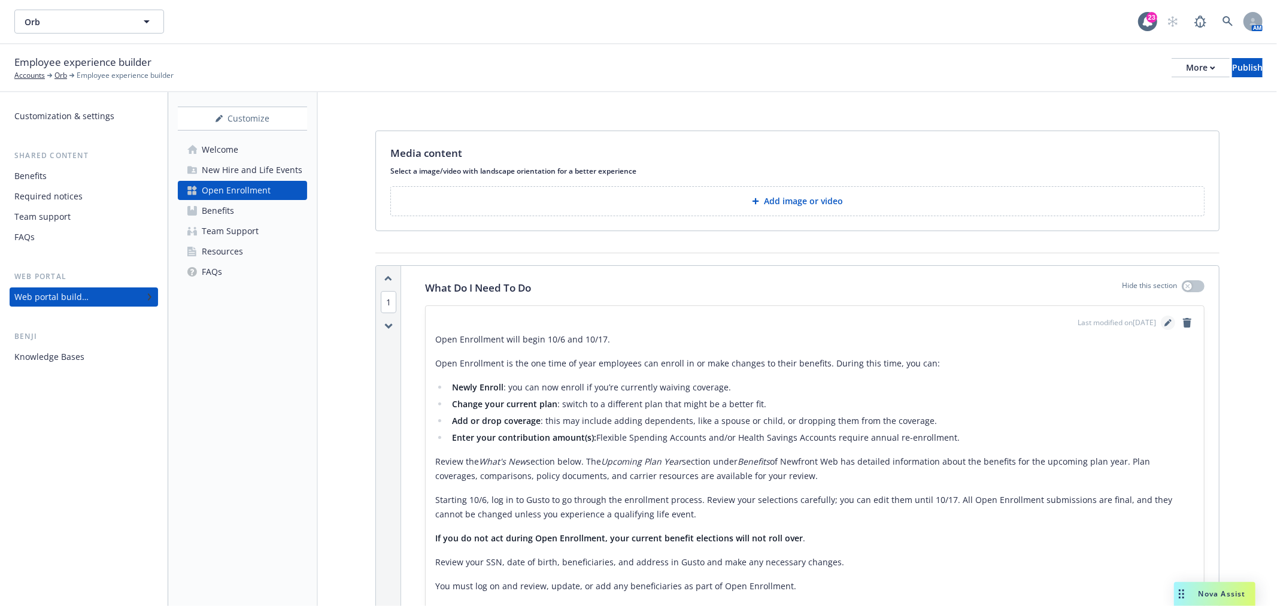
click at [1165, 322] on icon "editPencil" at bounding box center [1168, 323] width 6 height 6
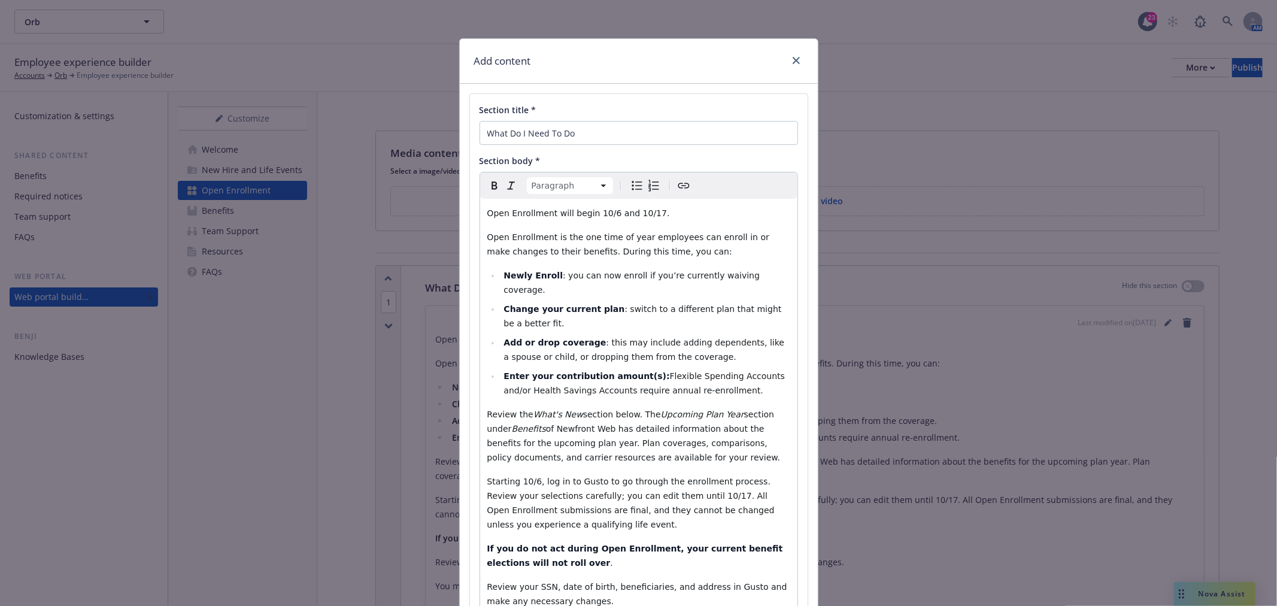
click at [621, 210] on span "Open Enrollment will begin 10/6 and 10/17." at bounding box center [578, 213] width 183 height 10
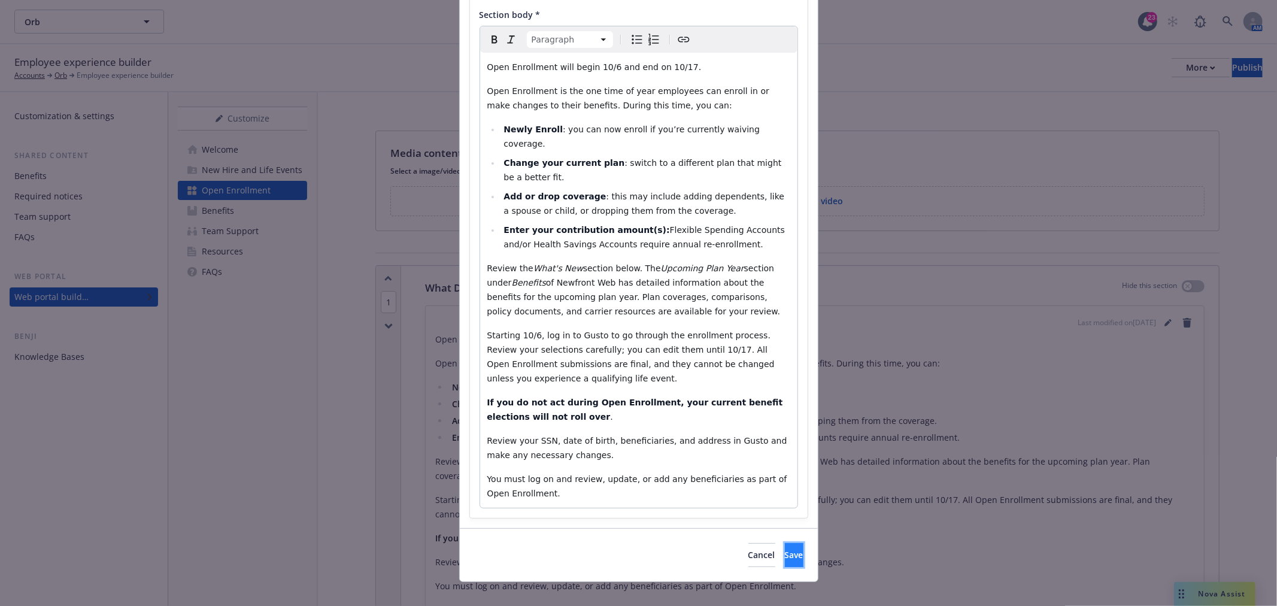
click at [785, 549] on span "Save" at bounding box center [794, 554] width 19 height 11
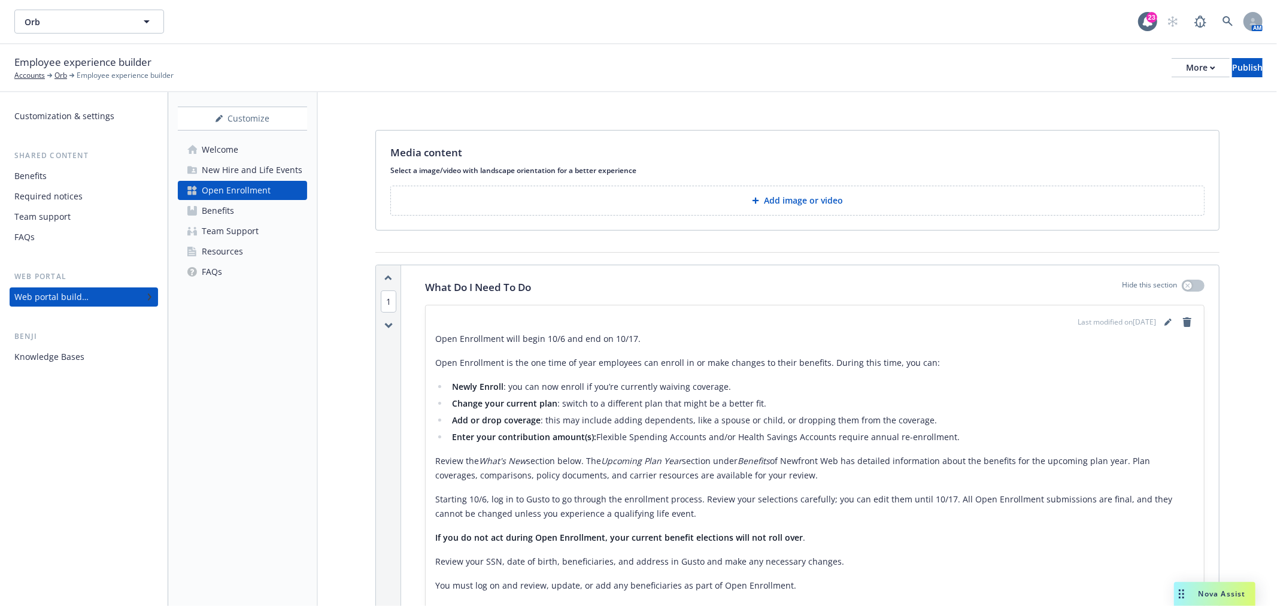
scroll to position [0, 0]
click at [1163, 324] on link "editPencil" at bounding box center [1168, 323] width 14 height 14
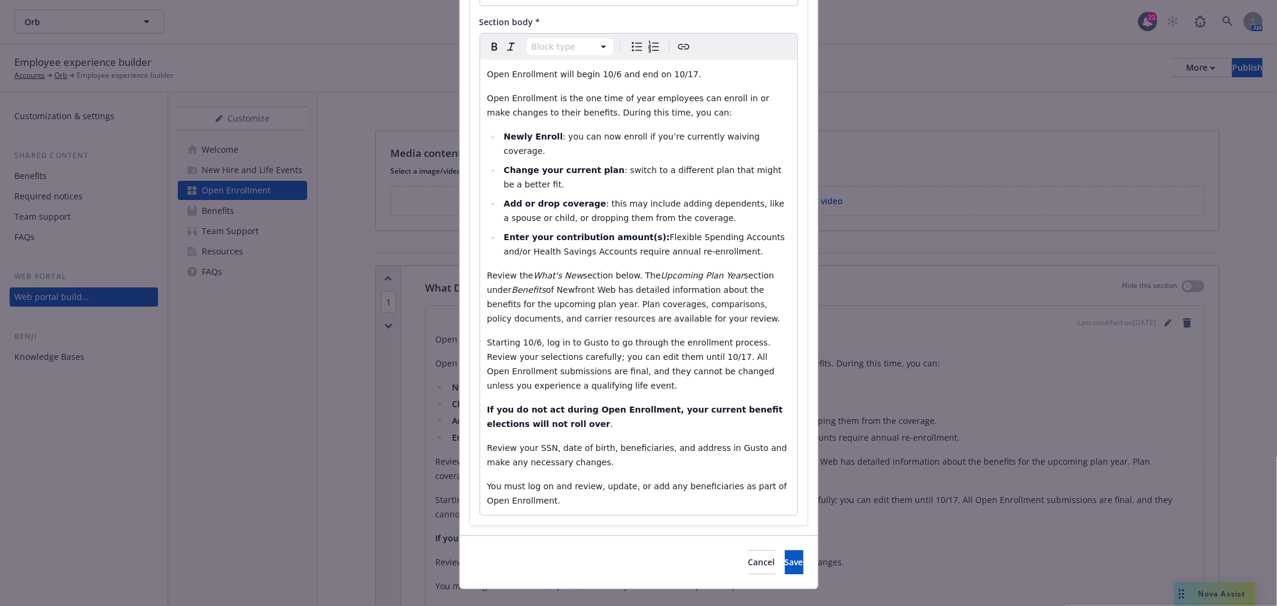
scroll to position [146, 0]
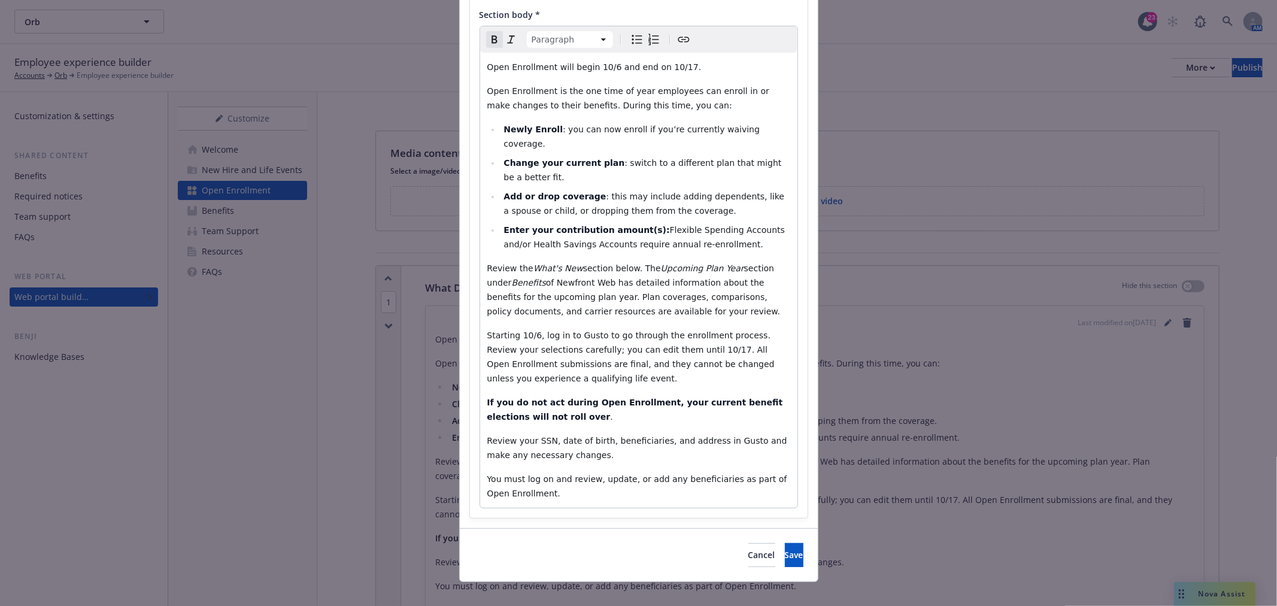
click at [528, 398] on strong "If you do not act during Open Enrollment, your current benefit elections will n…" at bounding box center [636, 410] width 299 height 24
click at [526, 402] on strong "If you do not act during Open Enrollment, your current benefit elections will n…" at bounding box center [636, 410] width 299 height 24
click at [529, 400] on strong "If you do not act during Open Enrollment, your current benefit elections will n…" at bounding box center [636, 410] width 299 height 24
click at [610, 412] on span "." at bounding box center [611, 417] width 2 height 10
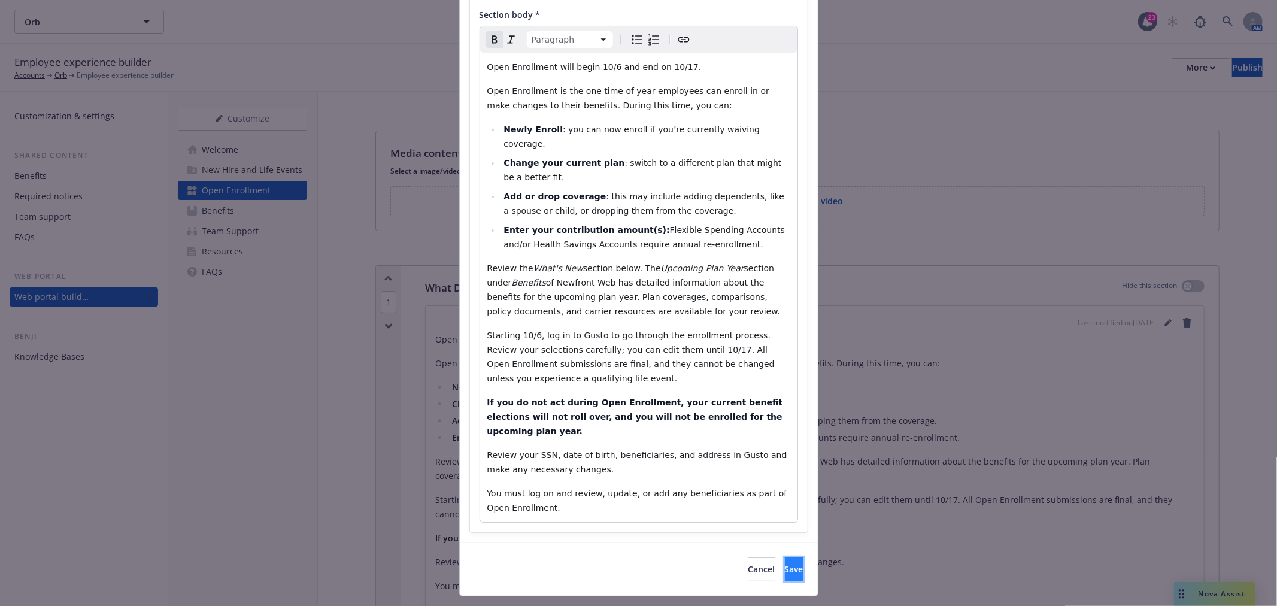
click at [785, 563] on span "Save" at bounding box center [794, 568] width 19 height 11
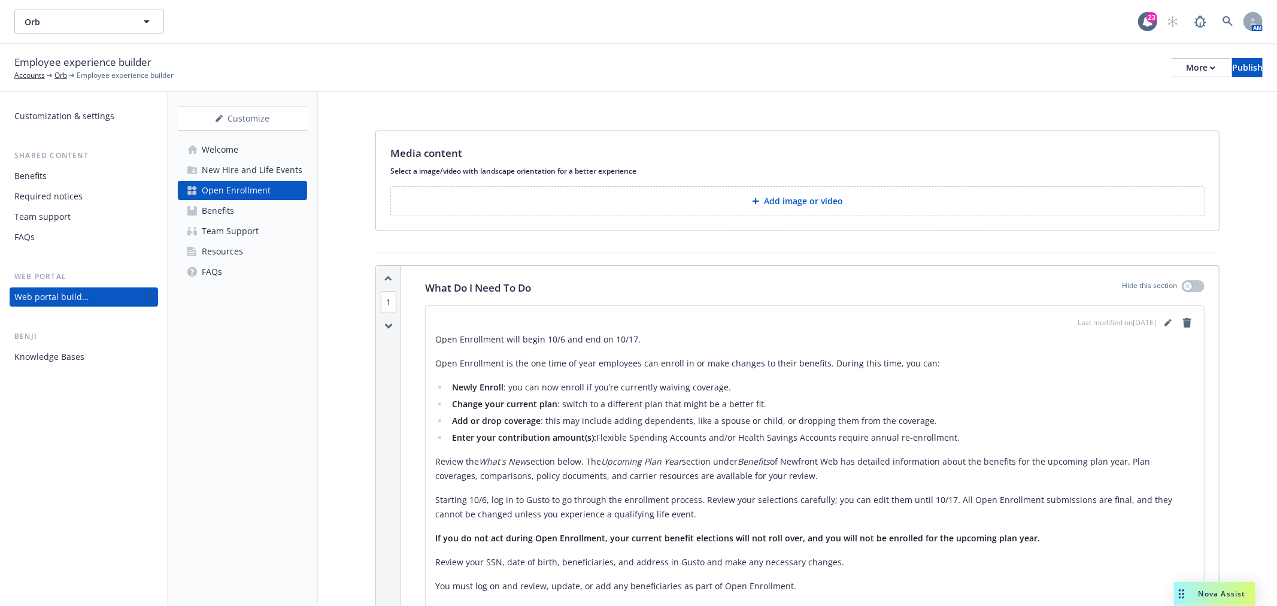
click at [250, 201] on link "Benefits" at bounding box center [242, 210] width 129 height 19
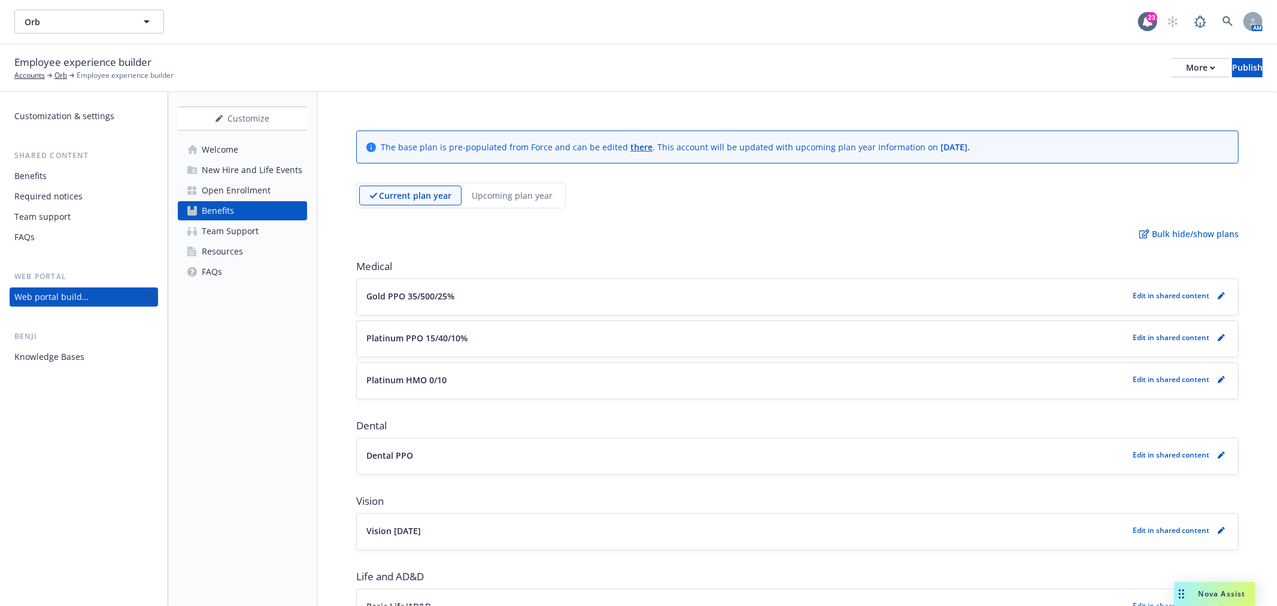
click at [505, 186] on div "Upcoming plan year" at bounding box center [512, 196] width 101 height 20
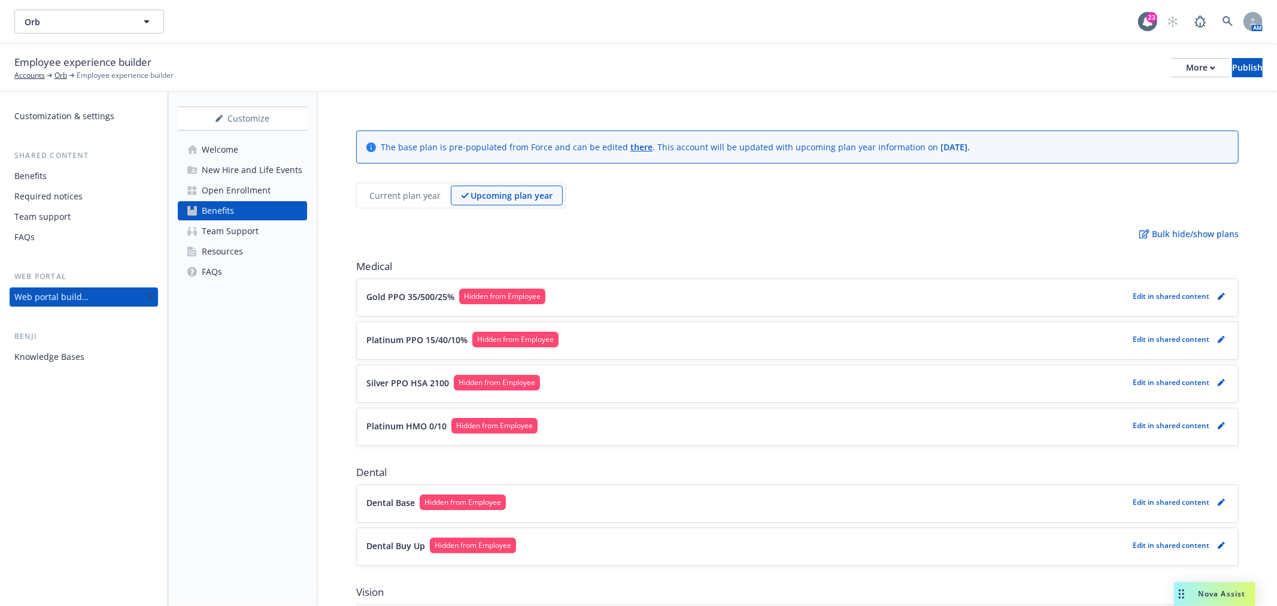
click at [795, 307] on div "Gold PPO 35/500/25% Hidden from Employee Edit in shared content" at bounding box center [797, 297] width 881 height 37
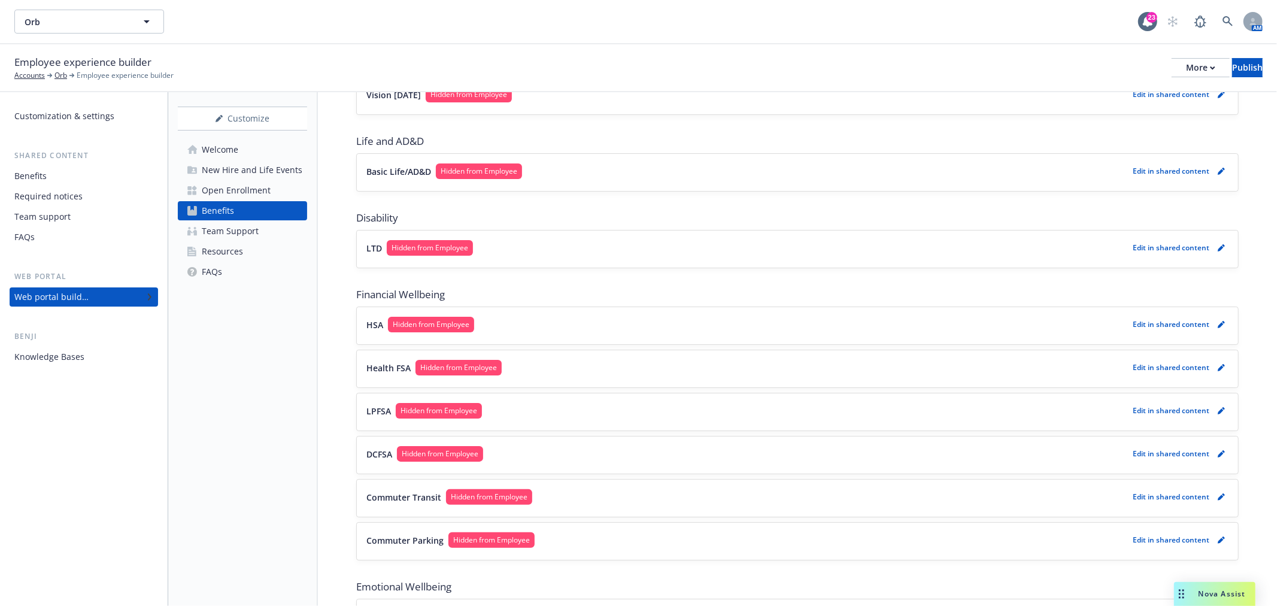
scroll to position [598, 0]
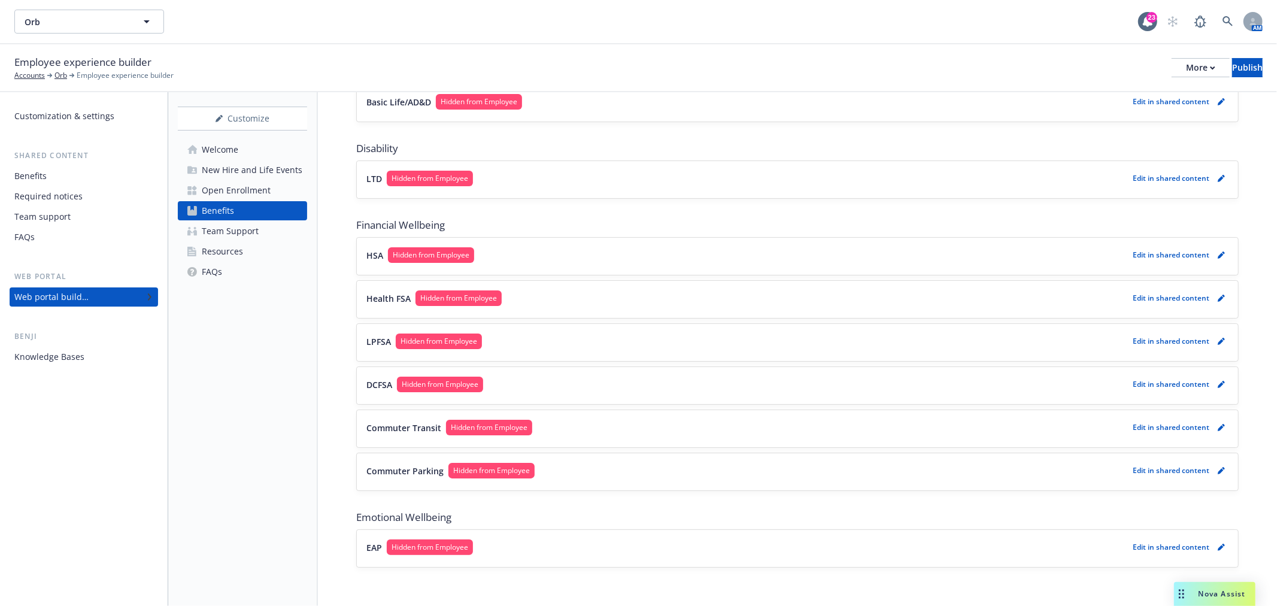
click at [226, 225] on div "Team Support" at bounding box center [230, 231] width 57 height 19
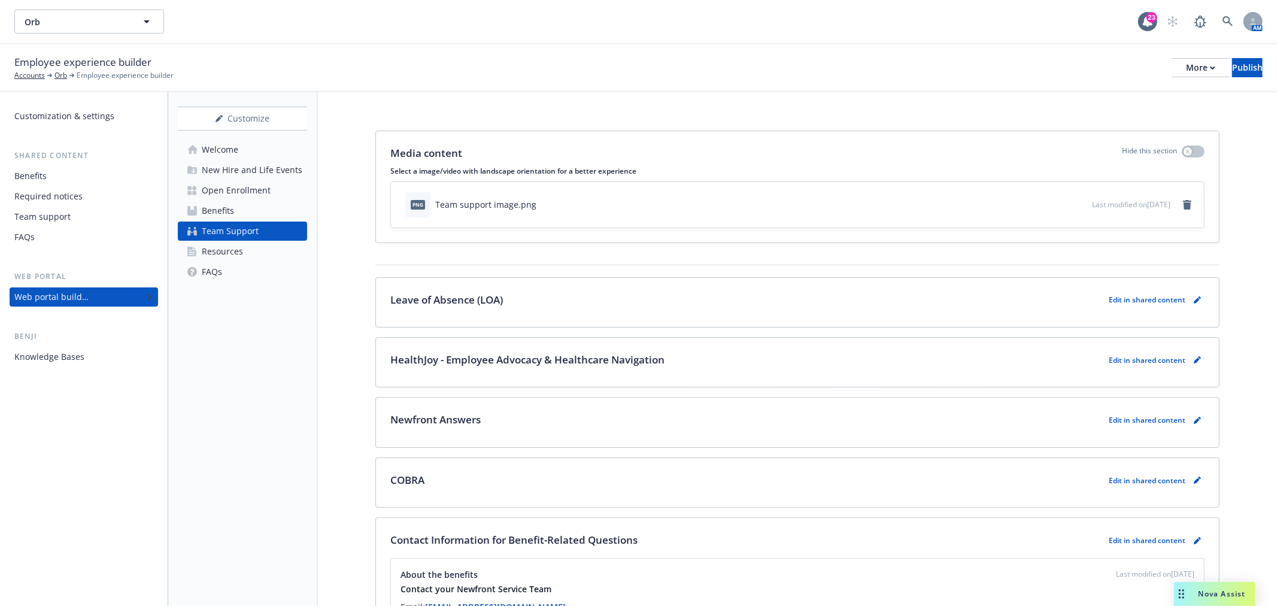
click at [219, 250] on div "Resources" at bounding box center [222, 251] width 41 height 19
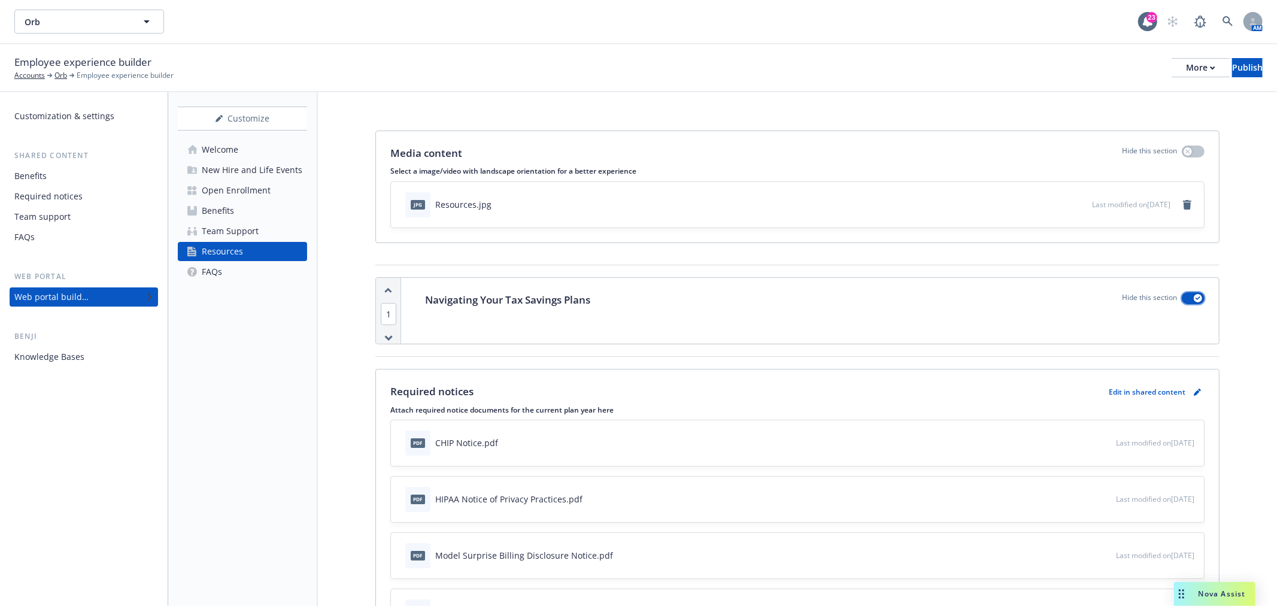
click at [1196, 298] on icon "button" at bounding box center [1198, 298] width 5 height 4
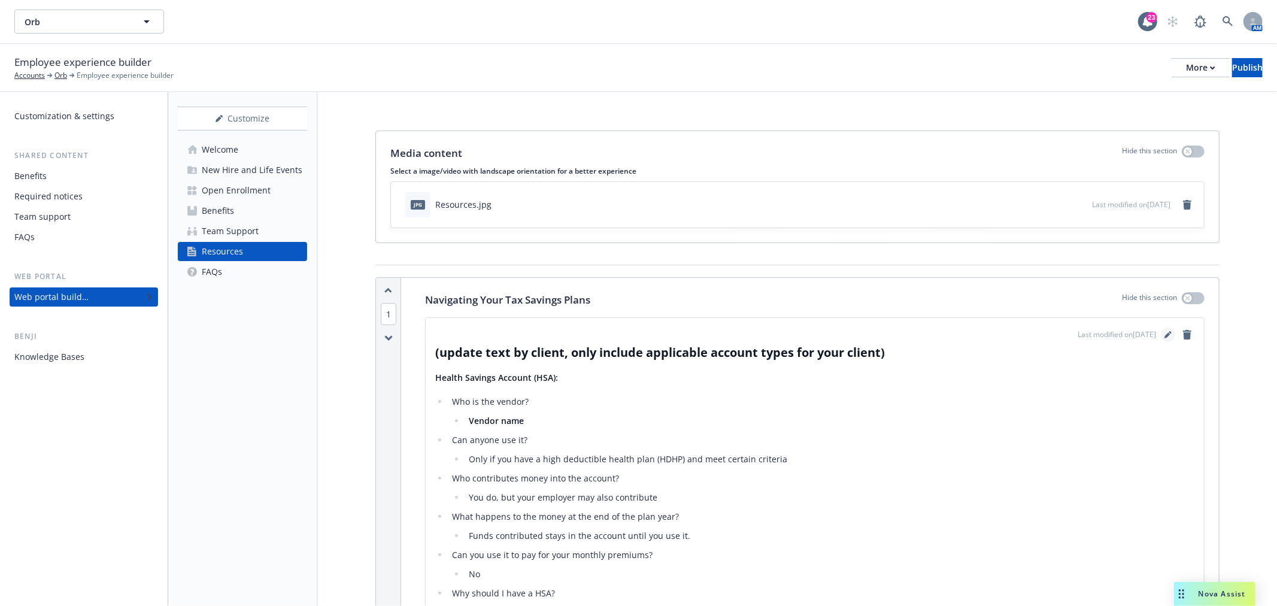
click at [1165, 335] on icon "editPencil" at bounding box center [1168, 335] width 6 height 6
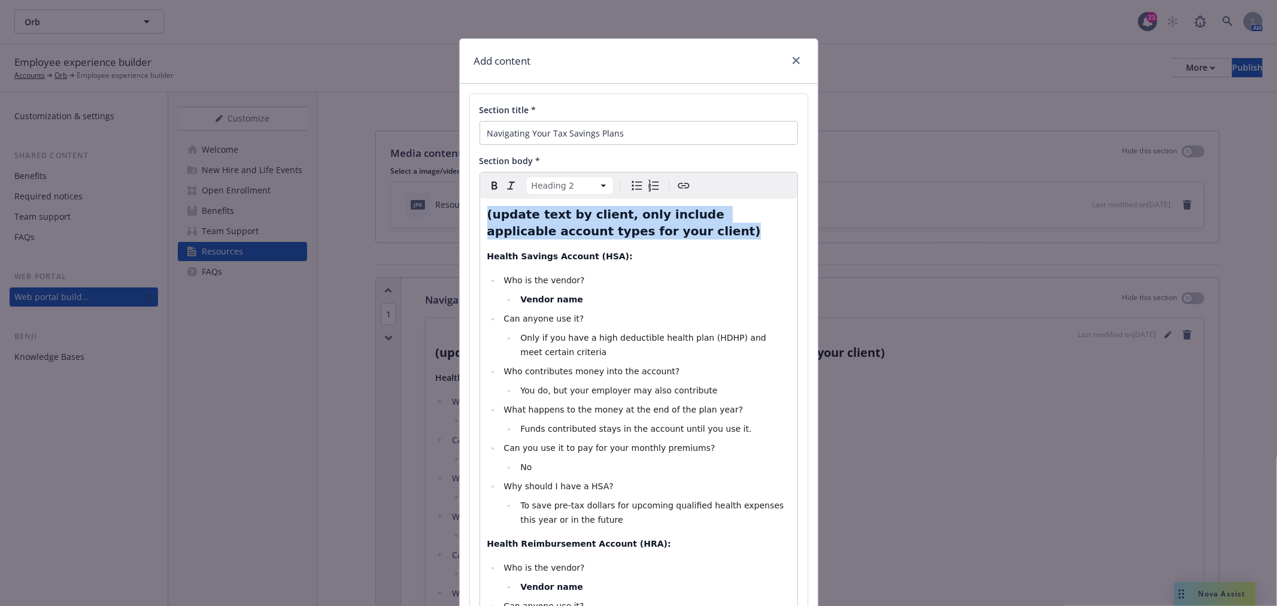
drag, startPoint x: 690, startPoint y: 232, endPoint x: 298, endPoint y: 186, distance: 394.9
click at [298, 186] on div "Add content Section title * Navigating Your Tax Savings Plans Section body * He…" at bounding box center [638, 303] width 1277 height 606
select select "paragraph"
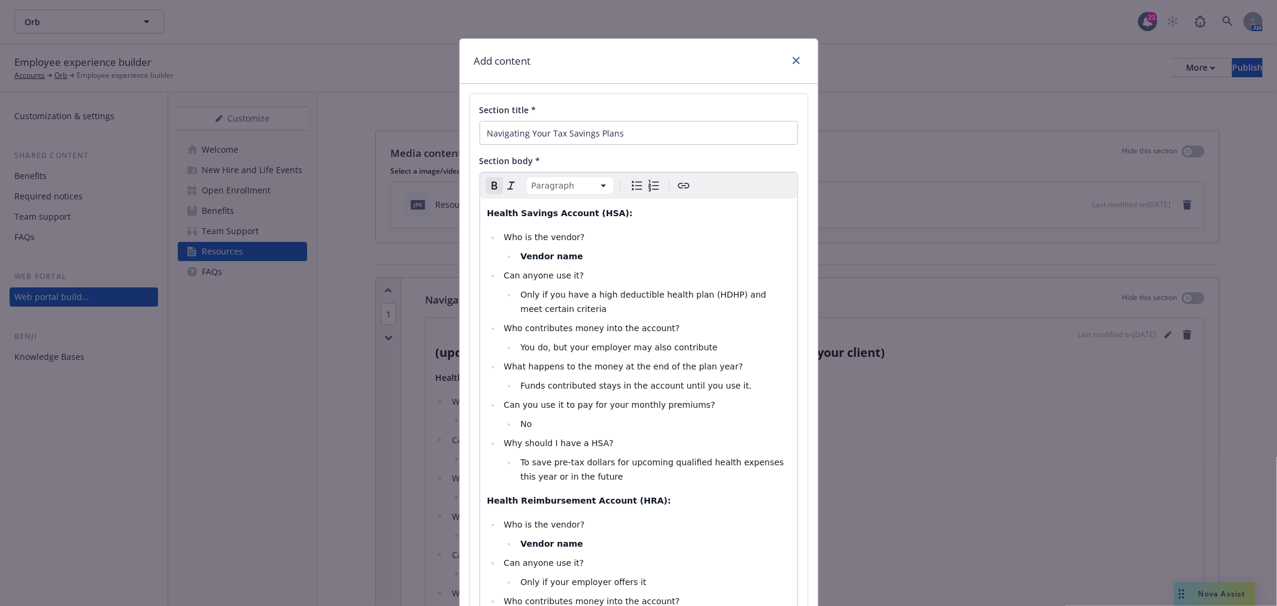
select select
drag, startPoint x: 566, startPoint y: 259, endPoint x: 515, endPoint y: 253, distance: 51.2
click at [517, 253] on li "Vendor name" at bounding box center [653, 256] width 273 height 14
drag, startPoint x: 534, startPoint y: 256, endPoint x: 516, endPoint y: 255, distance: 18.0
click at [517, 255] on li "Gusto" at bounding box center [653, 256] width 273 height 14
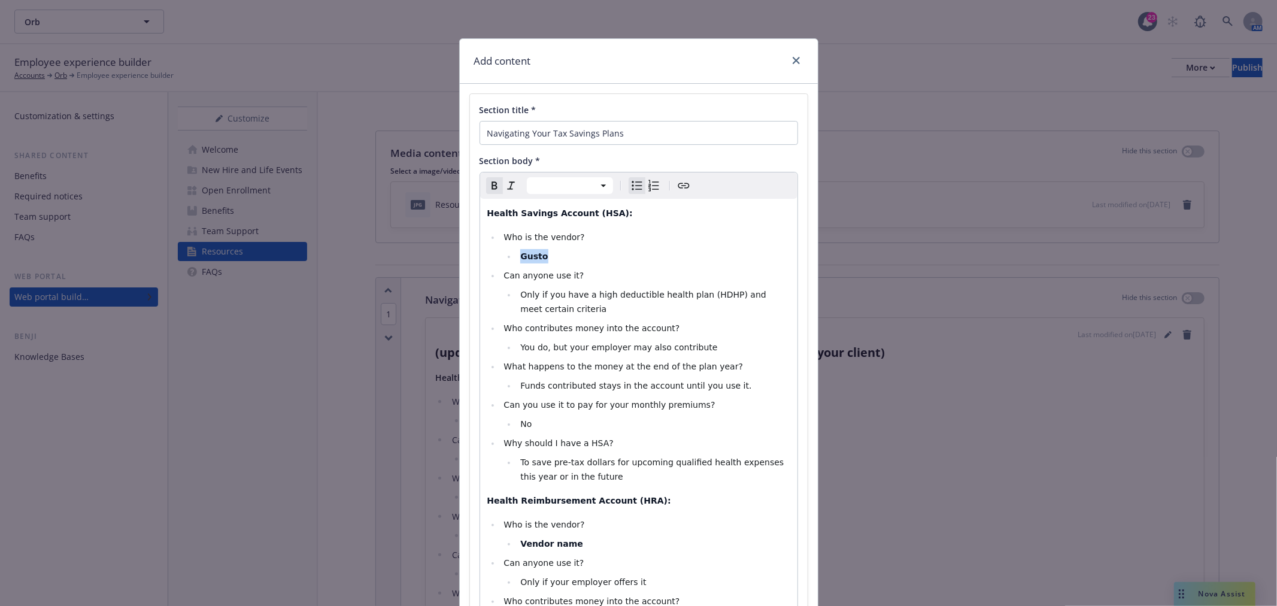
click at [487, 181] on icon "Remove bold" at bounding box center [494, 185] width 14 height 14
drag, startPoint x: 701, startPoint y: 348, endPoint x: 541, endPoint y: 347, distance: 159.9
click at [541, 347] on li "You do, but your employer may also contribute" at bounding box center [653, 347] width 273 height 14
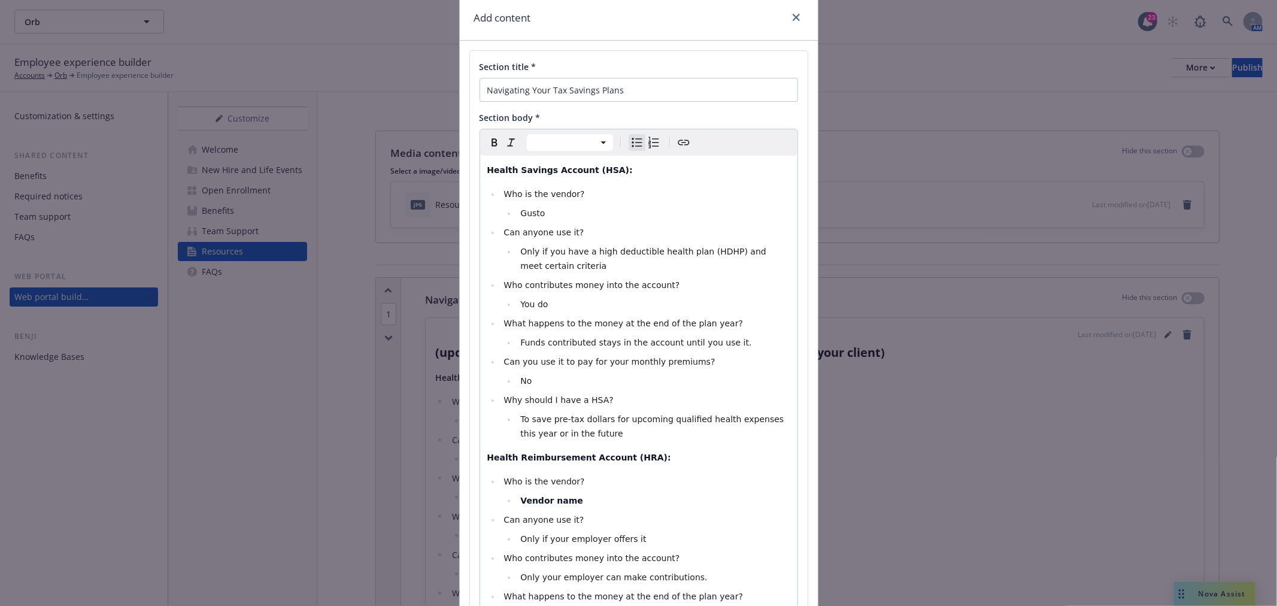
scroll to position [66, 0]
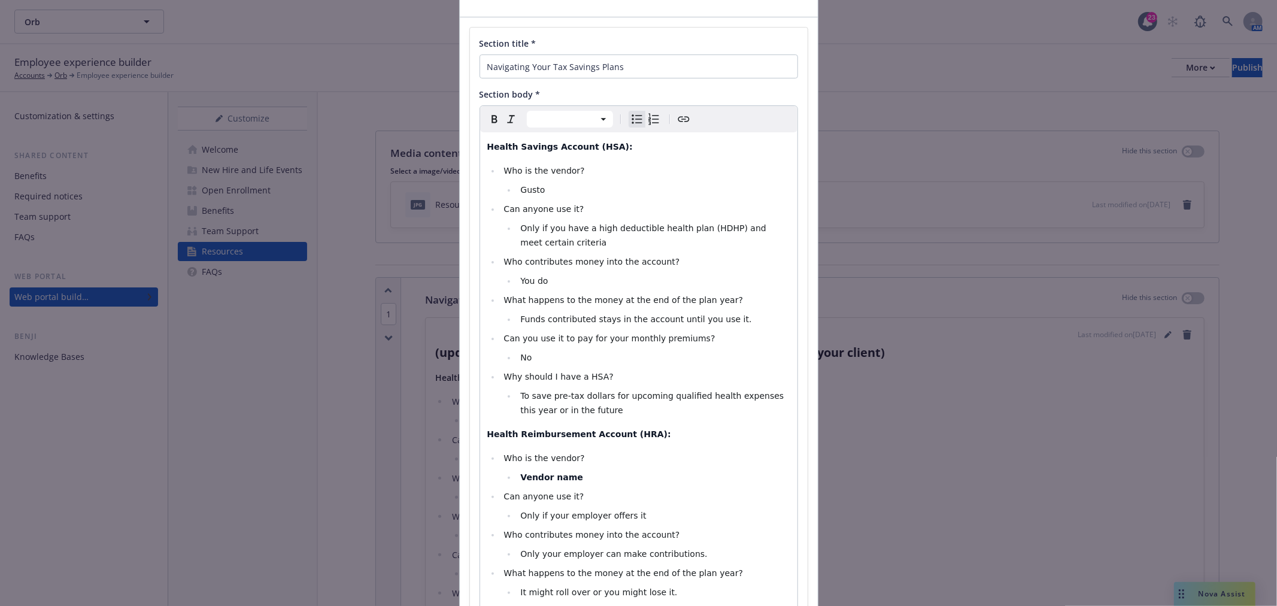
select select "paragraph"
drag, startPoint x: 665, startPoint y: 435, endPoint x: 659, endPoint y: 435, distance: 6.0
click at [659, 435] on p "Health Reimbursement Account (HRA):" at bounding box center [638, 434] width 303 height 14
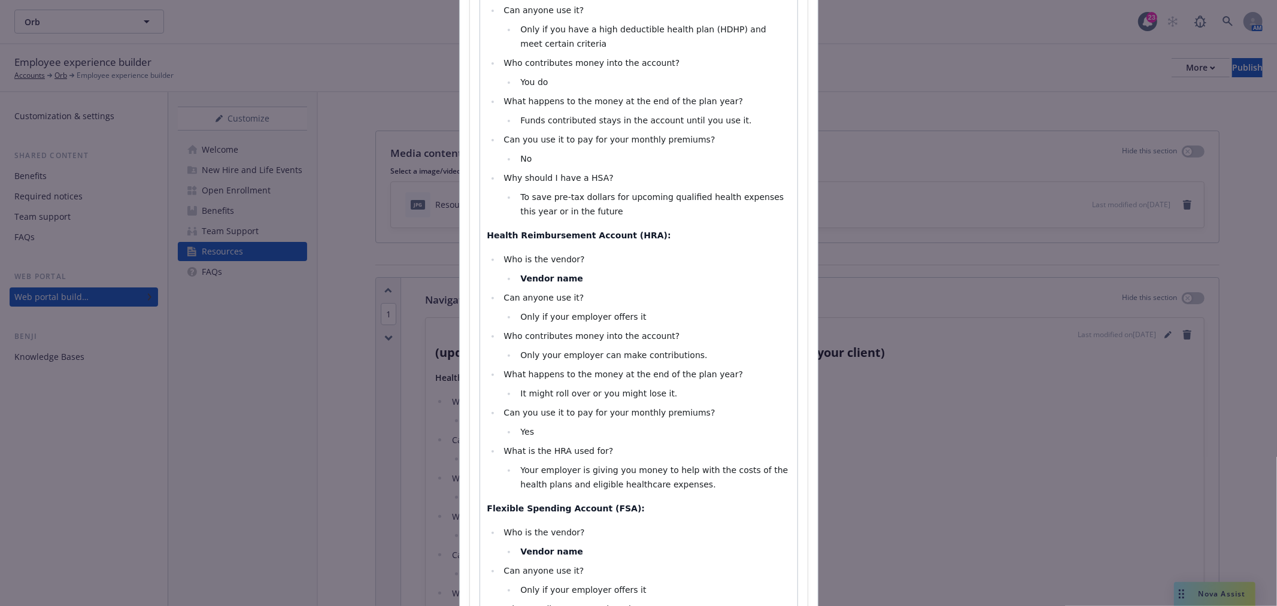
scroll to position [266, 0]
drag, startPoint x: 752, startPoint y: 484, endPoint x: 471, endPoint y: 235, distance: 375.8
click at [471, 235] on div "Section title * Navigating Your Tax Savings Plans Section body * Paragraph Head…" at bounding box center [639, 453] width 338 height 1250
select select "paragraph"
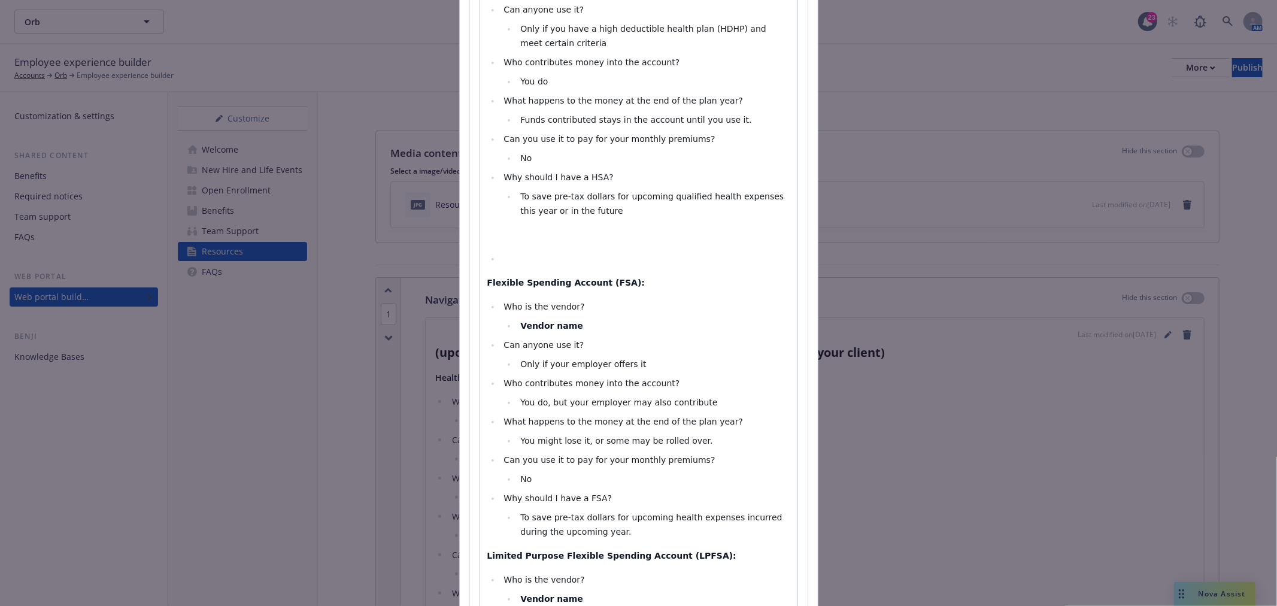
select select
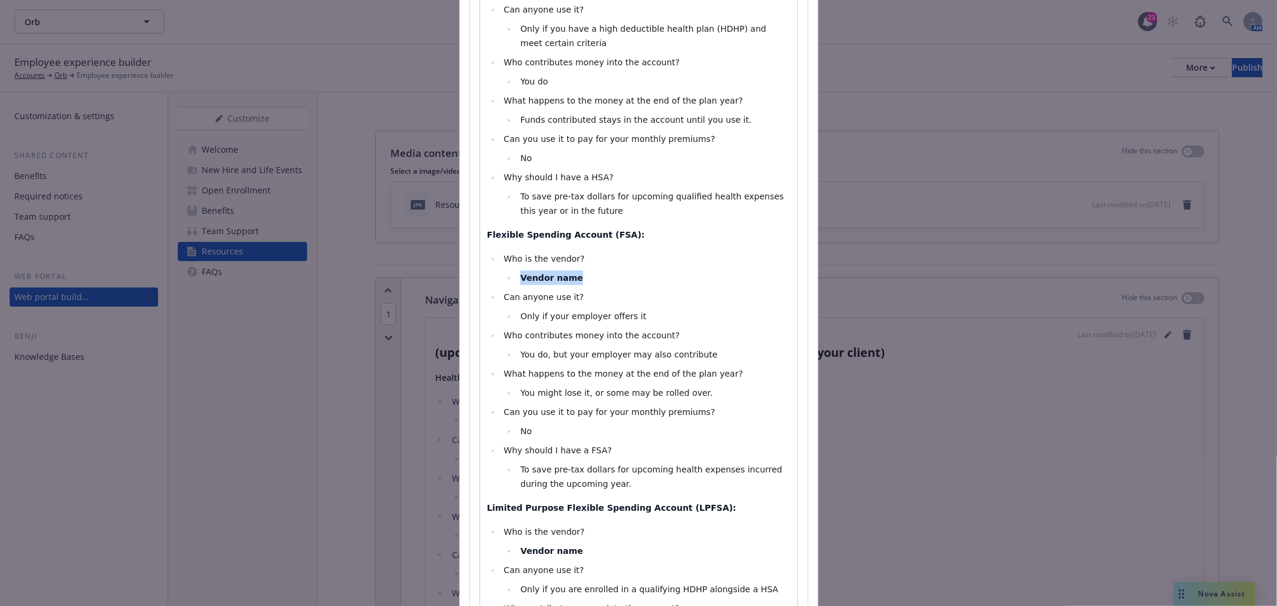
drag, startPoint x: 583, startPoint y: 276, endPoint x: 516, endPoint y: 272, distance: 67.8
click at [517, 272] on li "Vendor name" at bounding box center [653, 278] width 273 height 14
drag, startPoint x: 560, startPoint y: 271, endPoint x: 517, endPoint y: 269, distance: 43.1
click at [517, 269] on ul "Who is the vendor? Gusto Can anyone use it? Only if your employer offers it Who…" at bounding box center [638, 371] width 303 height 240
drag, startPoint x: 698, startPoint y: 350, endPoint x: 540, endPoint y: 357, distance: 158.2
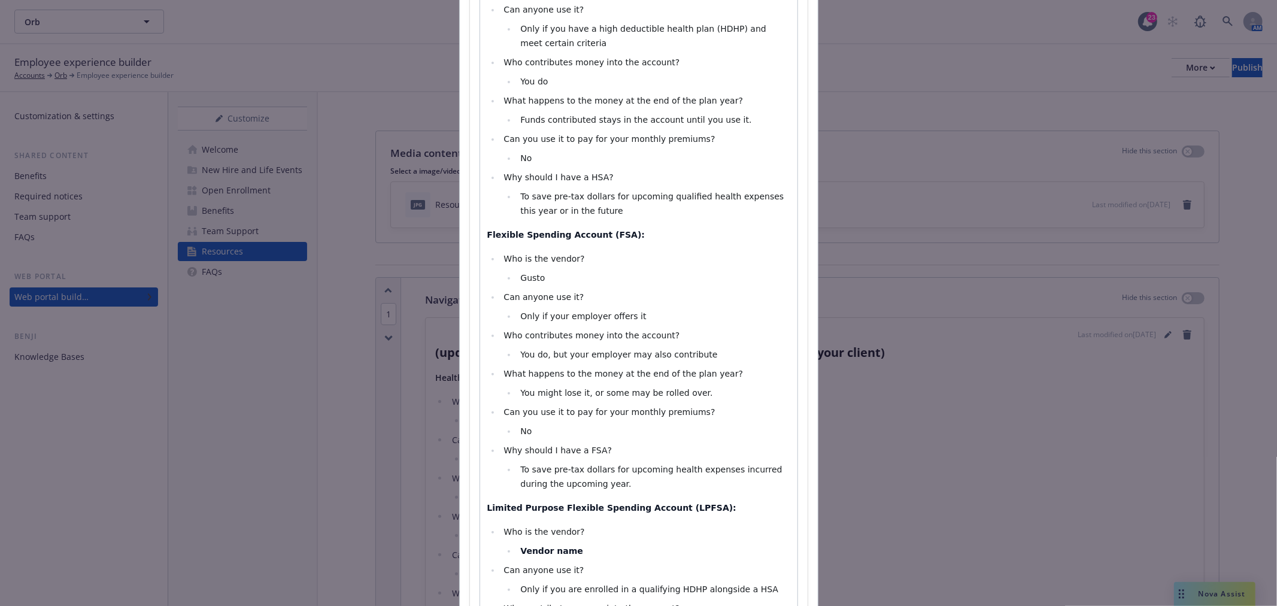
click at [540, 357] on li "You do, but your employer may also contribute" at bounding box center [653, 354] width 273 height 14
drag, startPoint x: 695, startPoint y: 390, endPoint x: 534, endPoint y: 390, distance: 161.1
click at [534, 390] on li "You might lose it, or some may be rolled over." at bounding box center [653, 393] width 273 height 14
drag, startPoint x: 575, startPoint y: 548, endPoint x: 523, endPoint y: 545, distance: 52.8
click at [523, 545] on li "Vendor name" at bounding box center [653, 551] width 273 height 14
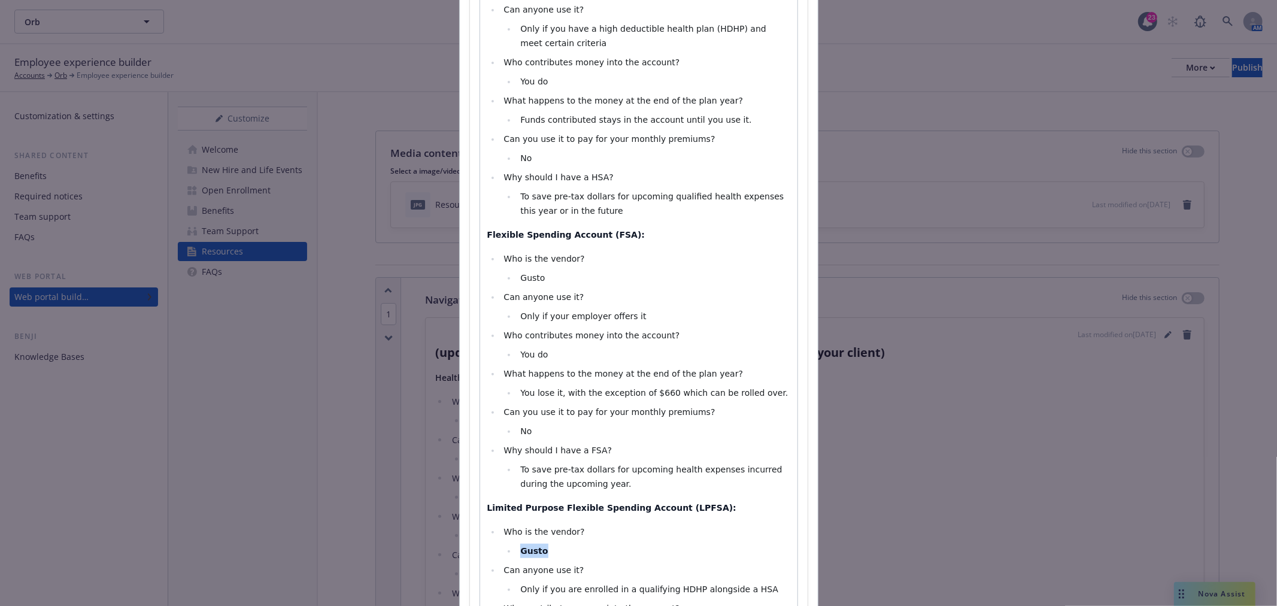
drag, startPoint x: 557, startPoint y: 554, endPoint x: 510, endPoint y: 548, distance: 47.7
click at [510, 548] on ul "Gusto" at bounding box center [647, 551] width 286 height 14
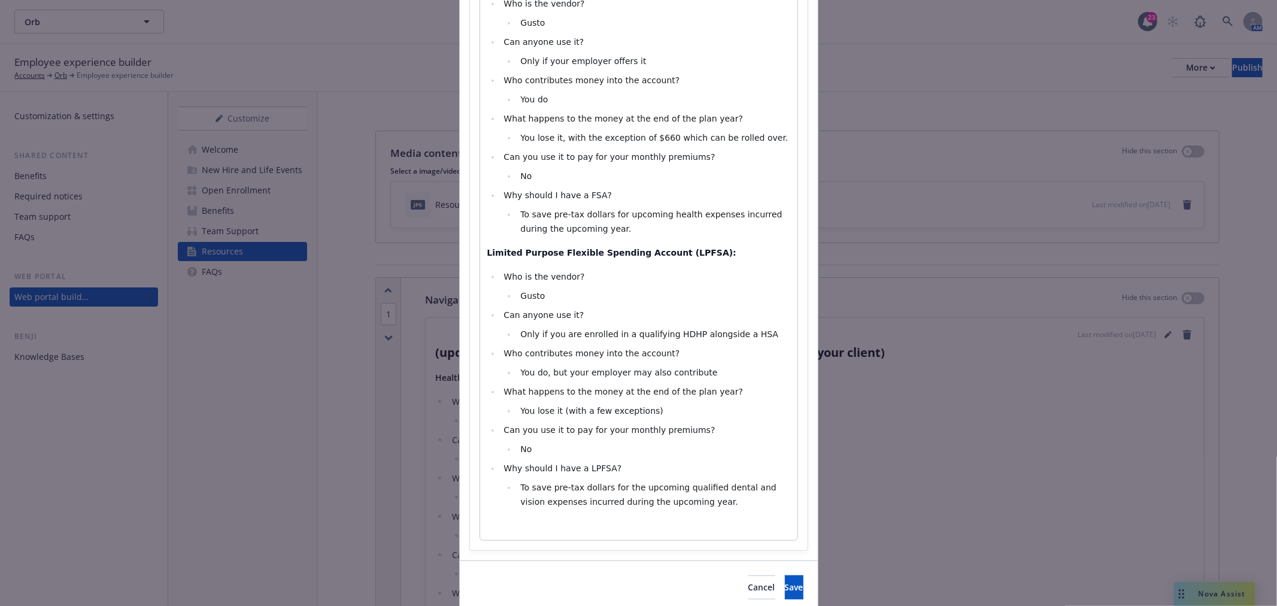
scroll to position [532, 0]
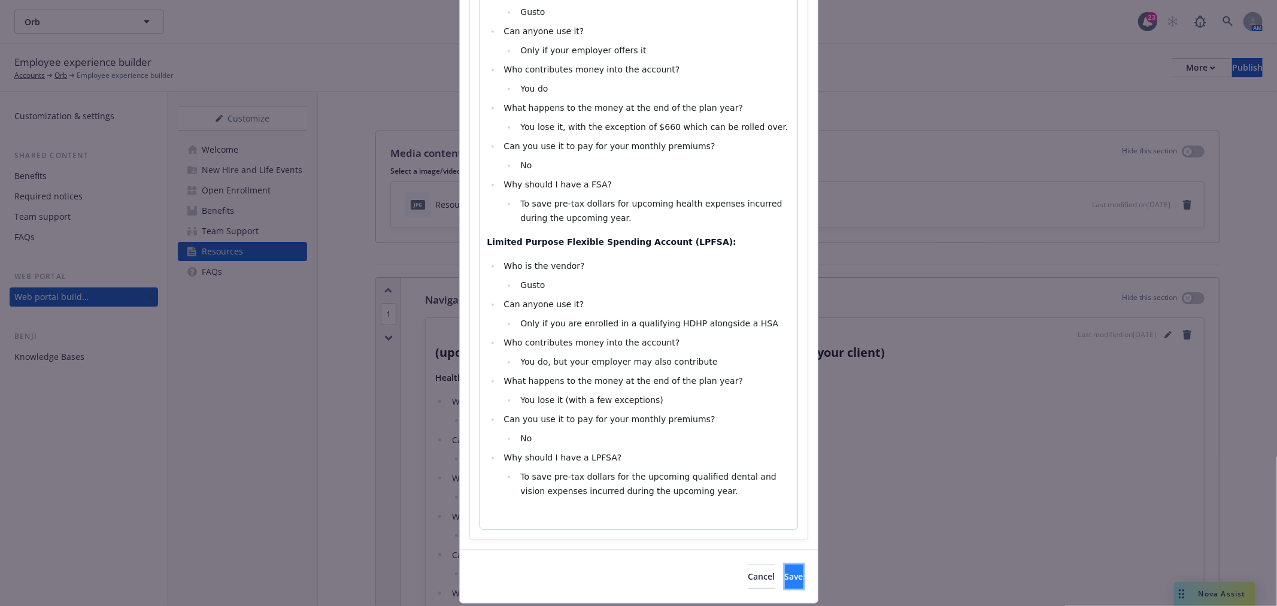
click at [785, 568] on button "Save" at bounding box center [794, 577] width 19 height 24
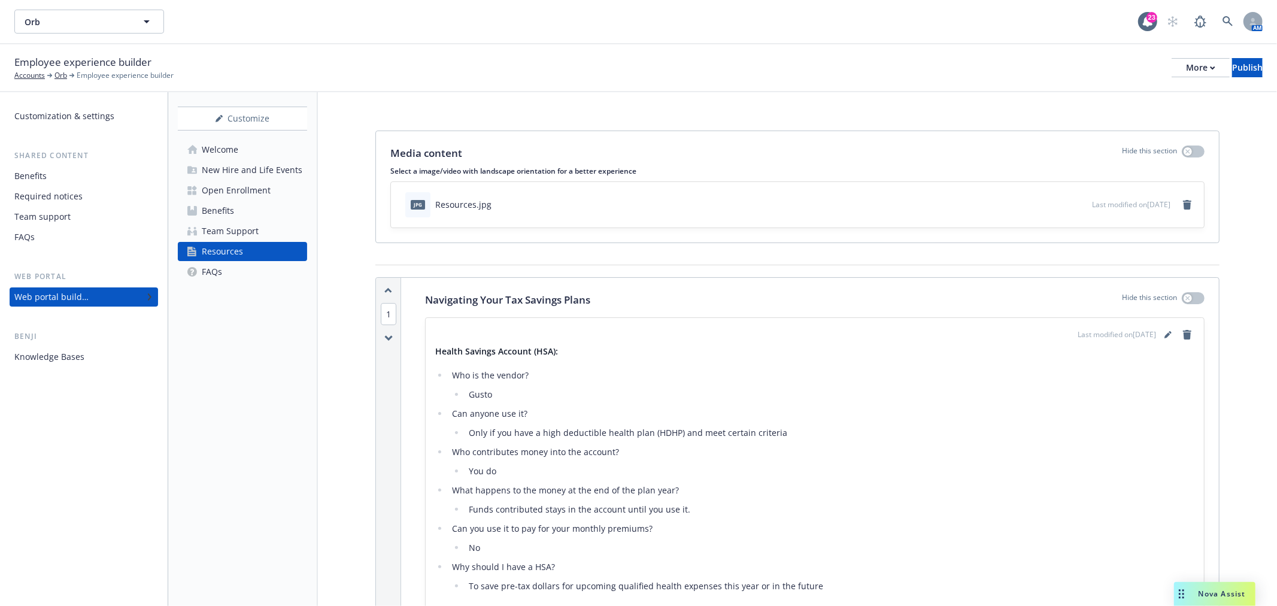
scroll to position [465, 0]
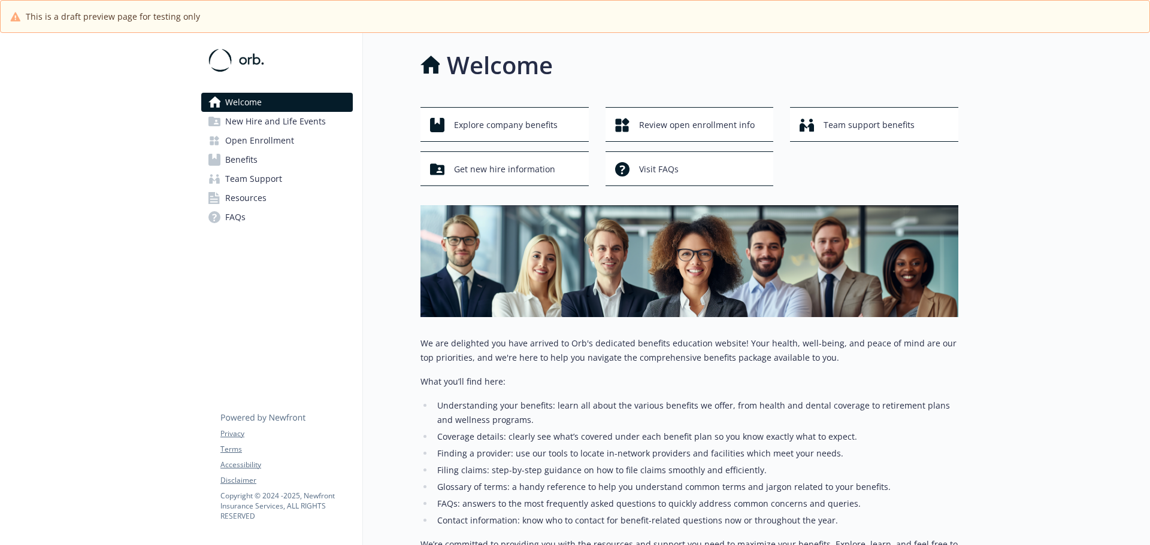
click at [284, 120] on span "New Hire and Life Events" at bounding box center [275, 121] width 101 height 19
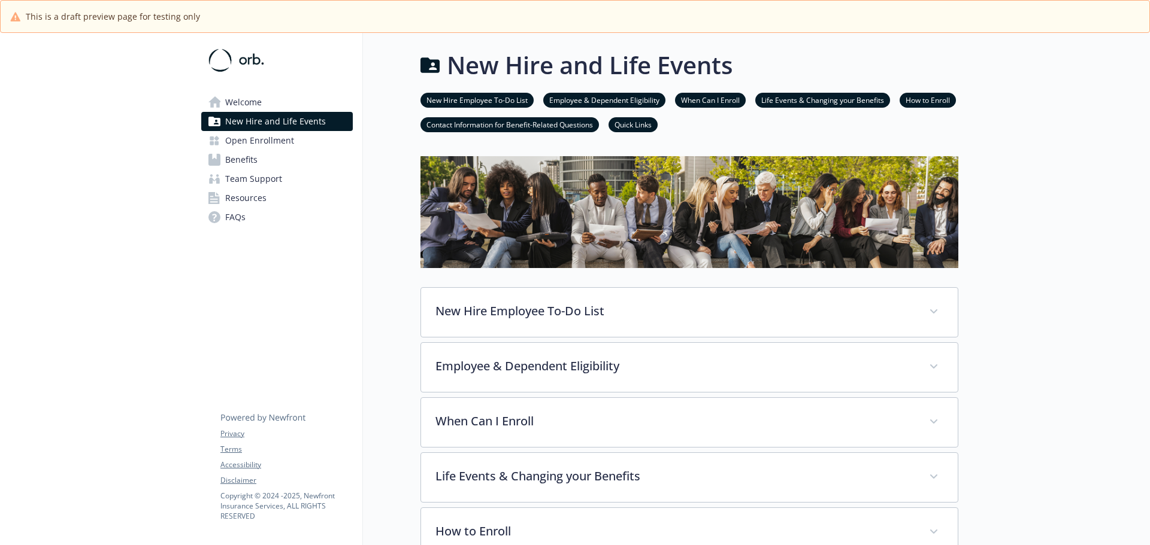
click at [296, 144] on link "Open Enrollment" at bounding box center [276, 140] width 151 height 19
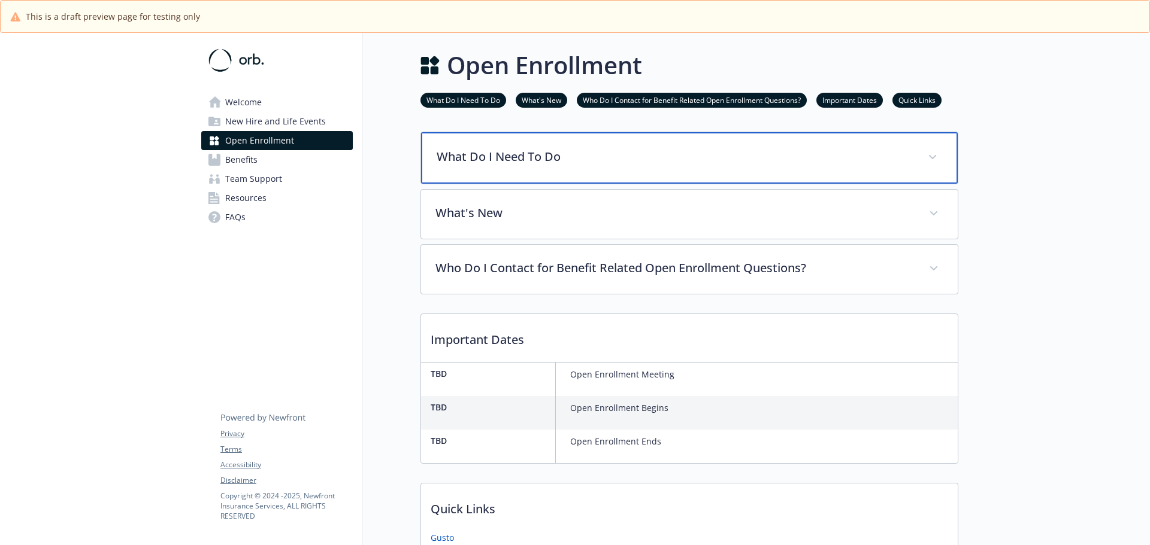
click at [637, 168] on div "What Do I Need To Do" at bounding box center [689, 157] width 537 height 51
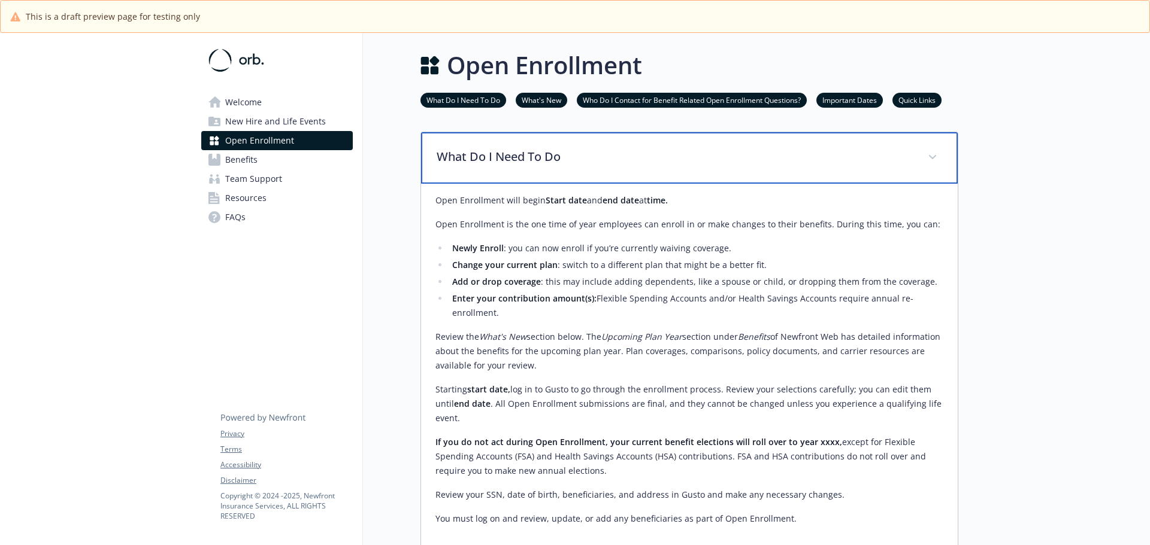
click at [586, 171] on div "What Do I Need To Do" at bounding box center [689, 157] width 537 height 51
